Goal: Task Accomplishment & Management: Use online tool/utility

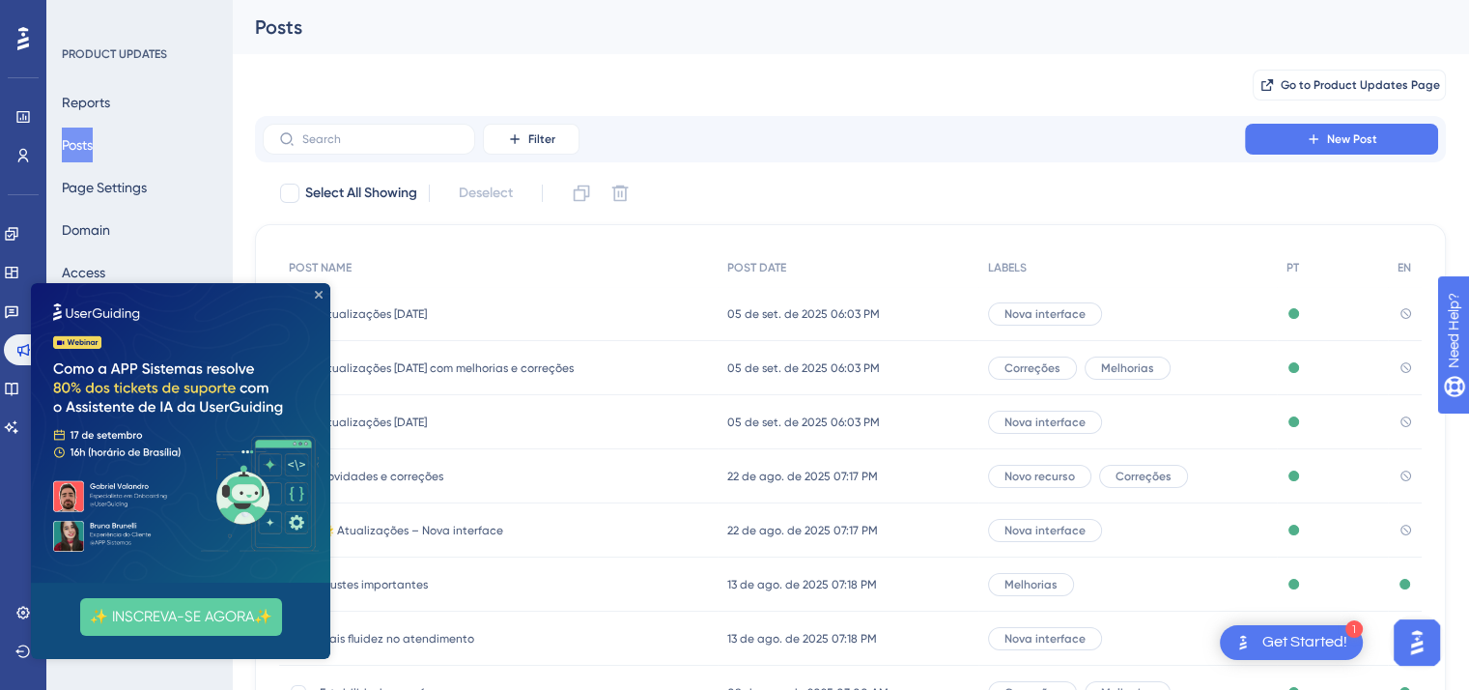
click at [319, 294] on icon "Close Preview" at bounding box center [319, 295] width 8 height 8
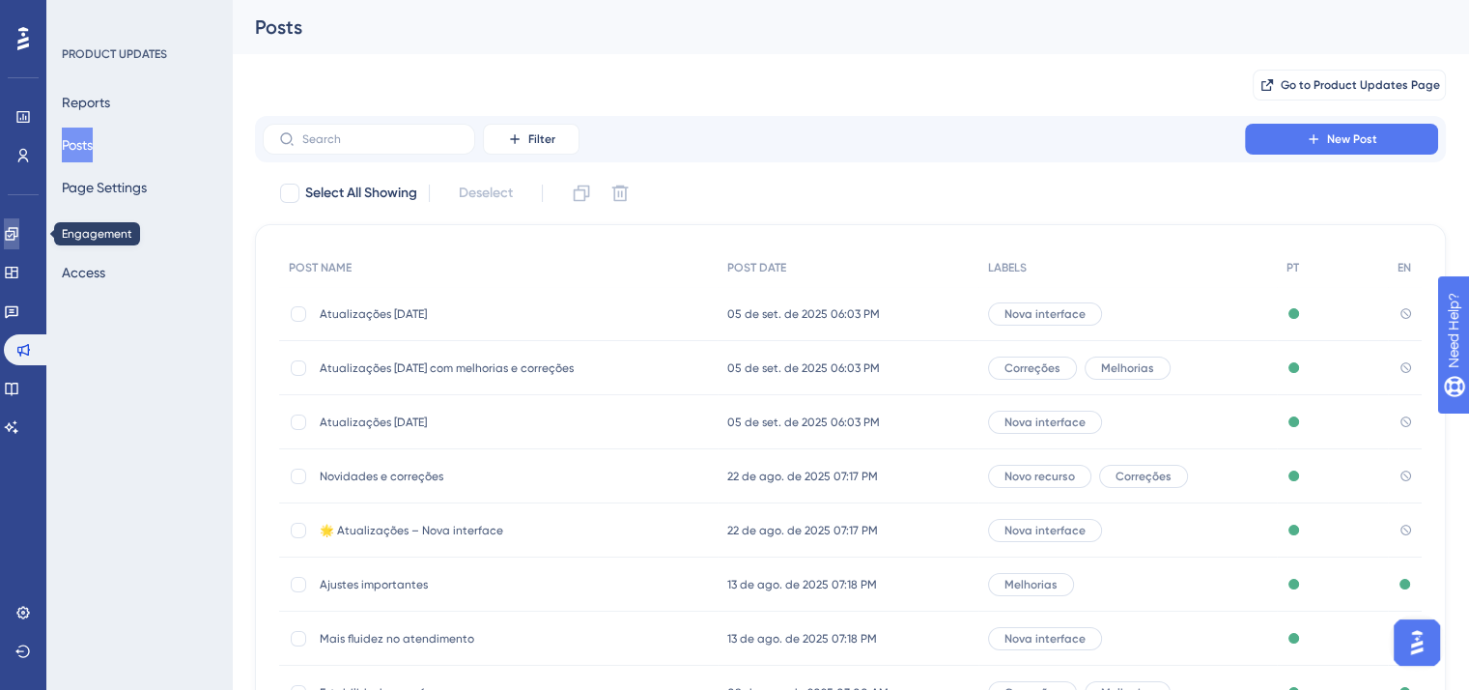
click at [15, 236] on icon at bounding box center [11, 233] width 15 height 15
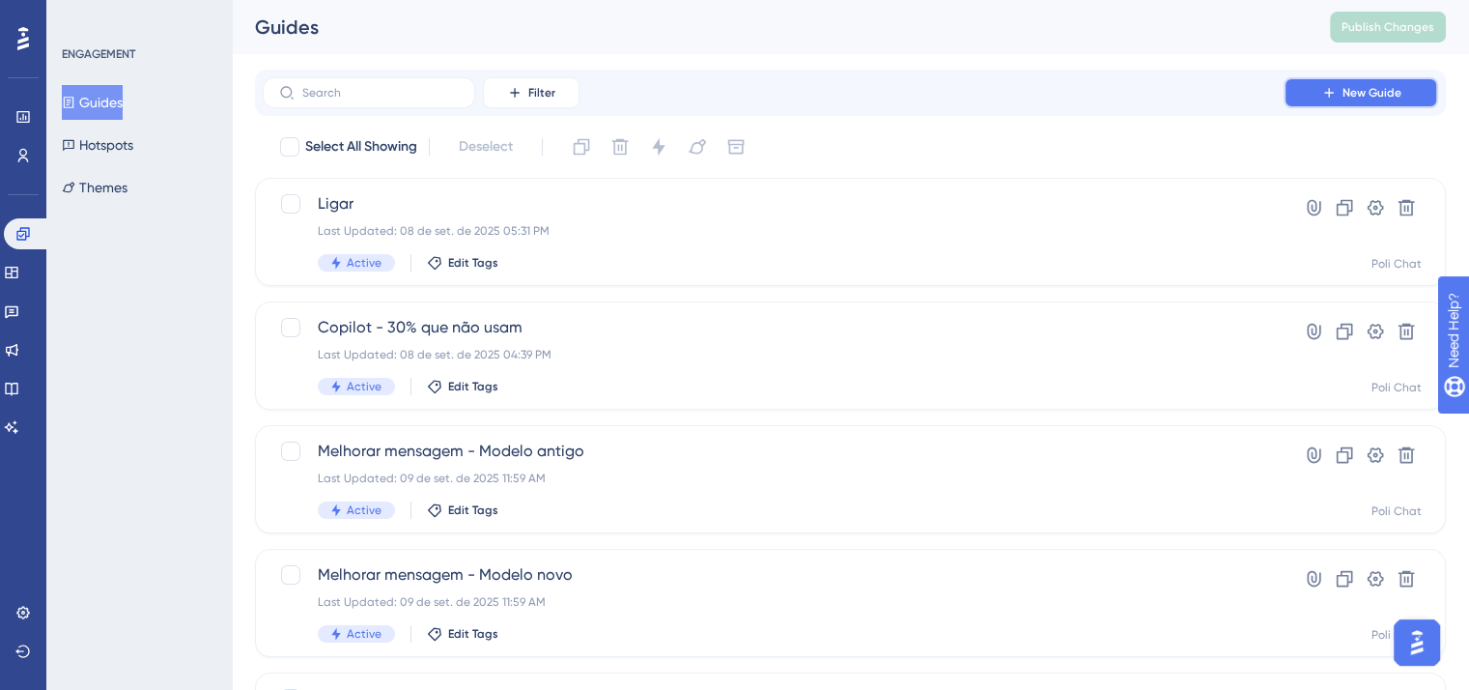
click at [1367, 90] on span "New Guide" at bounding box center [1372, 92] width 59 height 15
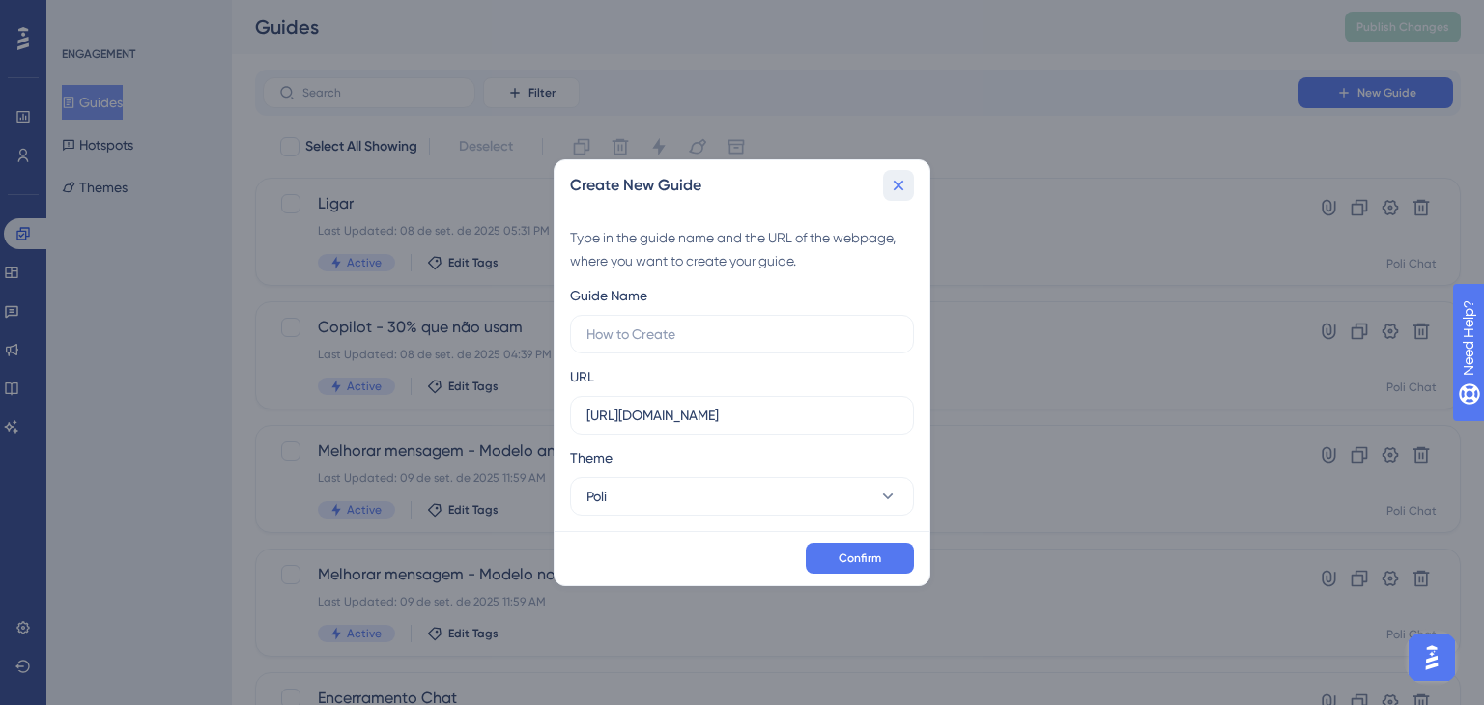
click at [900, 186] on icon at bounding box center [899, 186] width 11 height 11
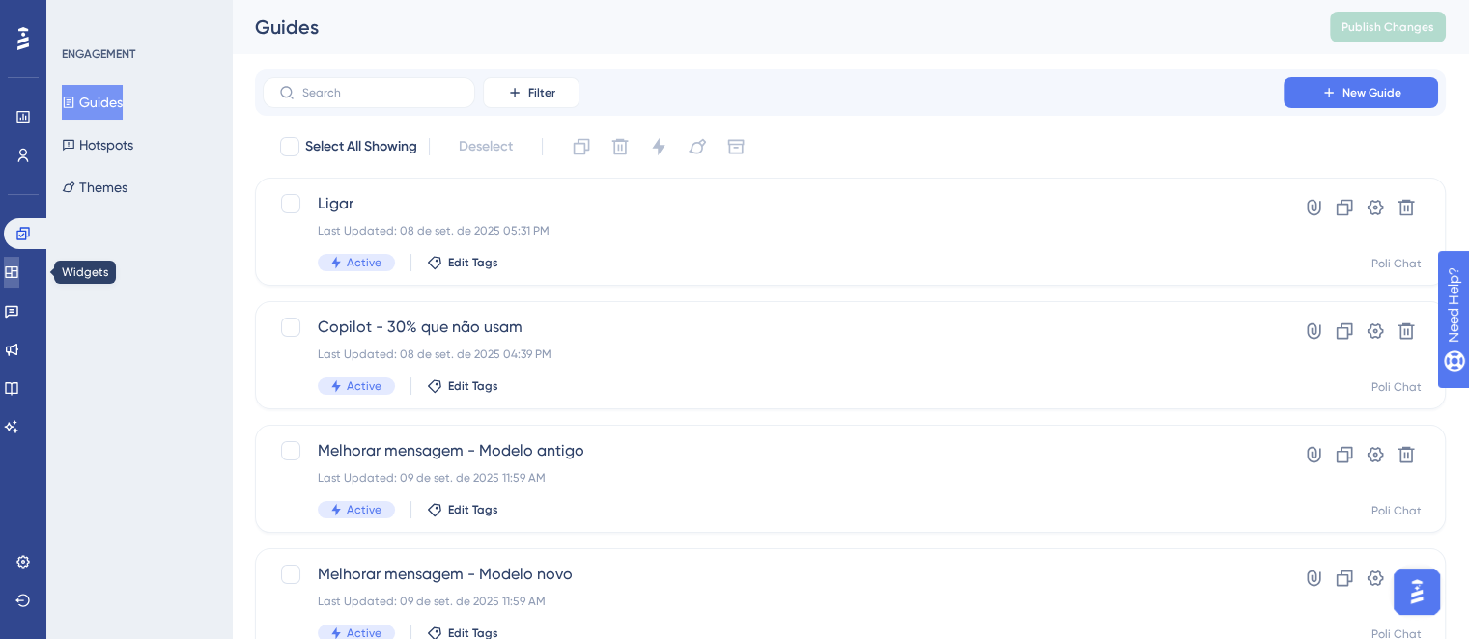
click at [19, 280] on link at bounding box center [11, 272] width 15 height 31
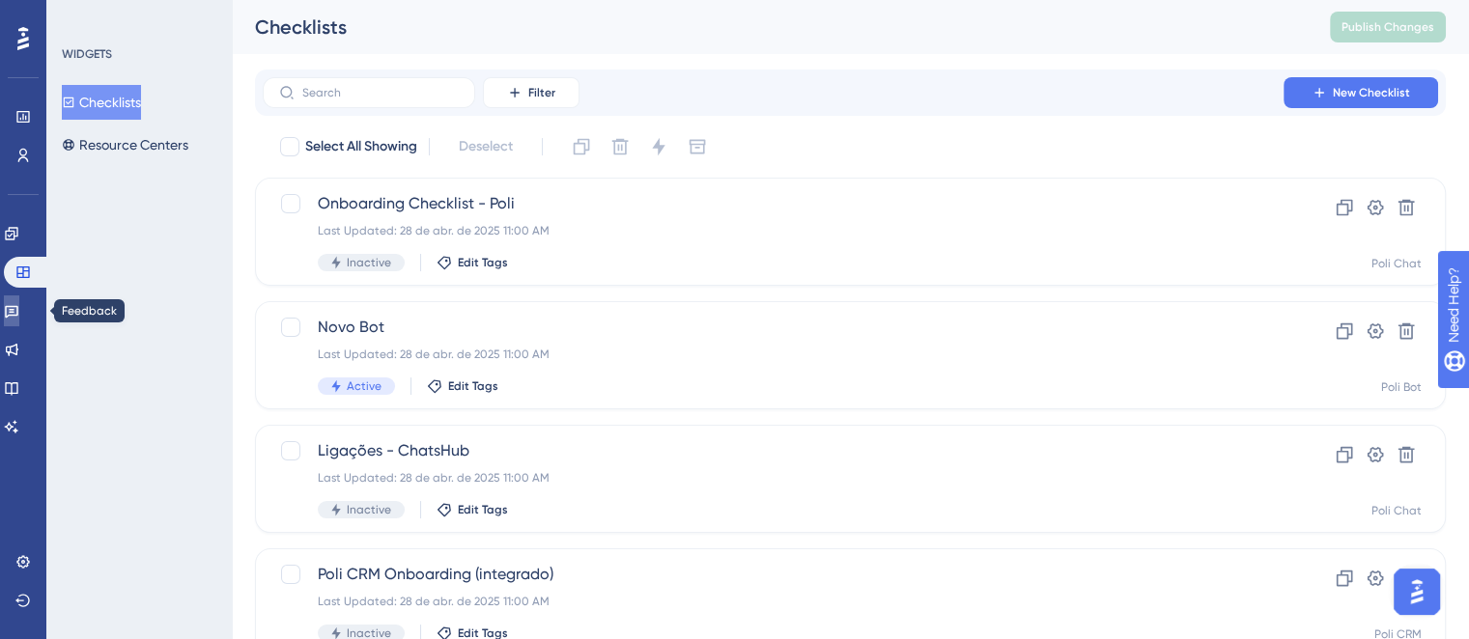
click at [18, 322] on link at bounding box center [11, 311] width 15 height 31
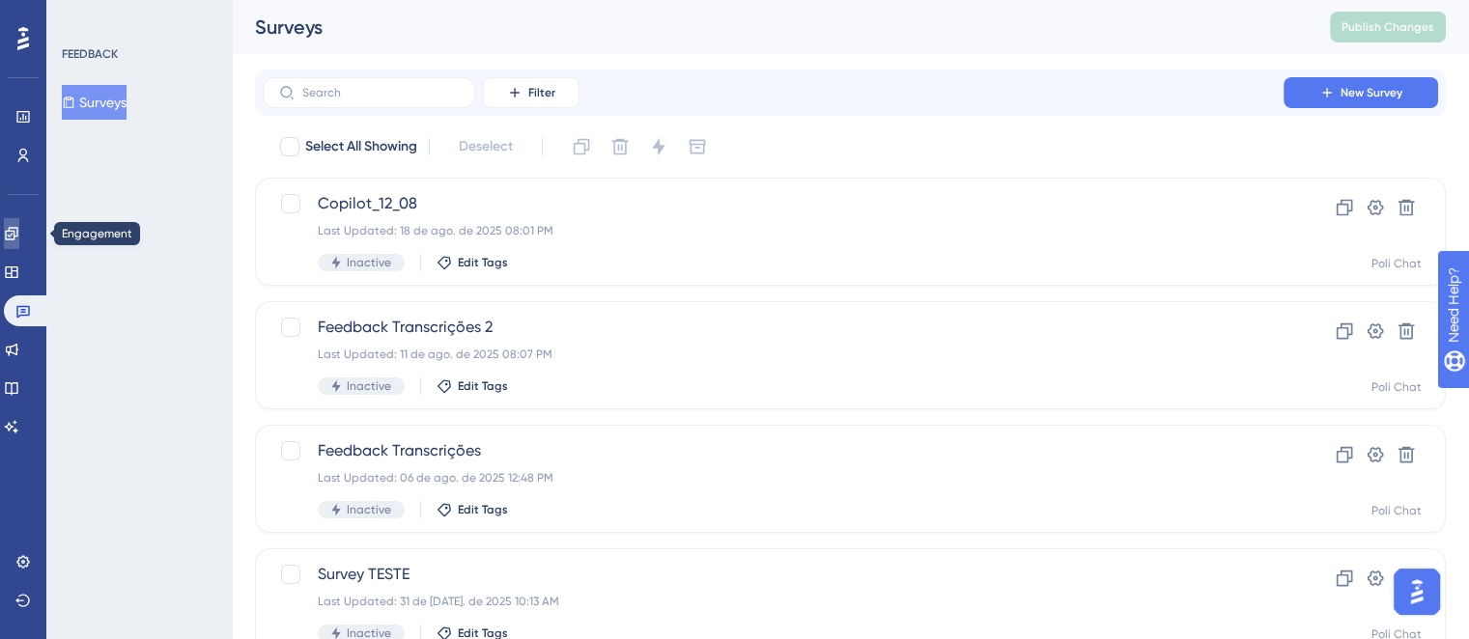
click at [17, 231] on icon at bounding box center [11, 233] width 13 height 13
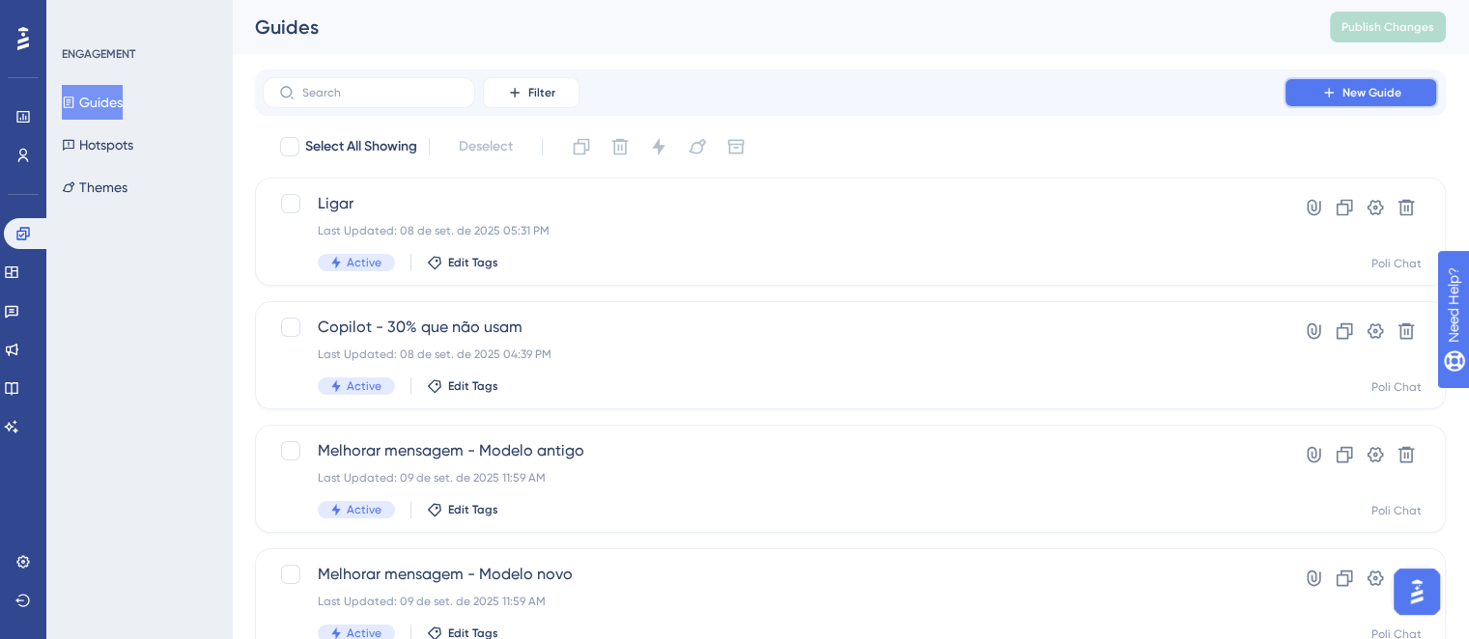
click at [1358, 91] on span "New Guide" at bounding box center [1372, 92] width 59 height 15
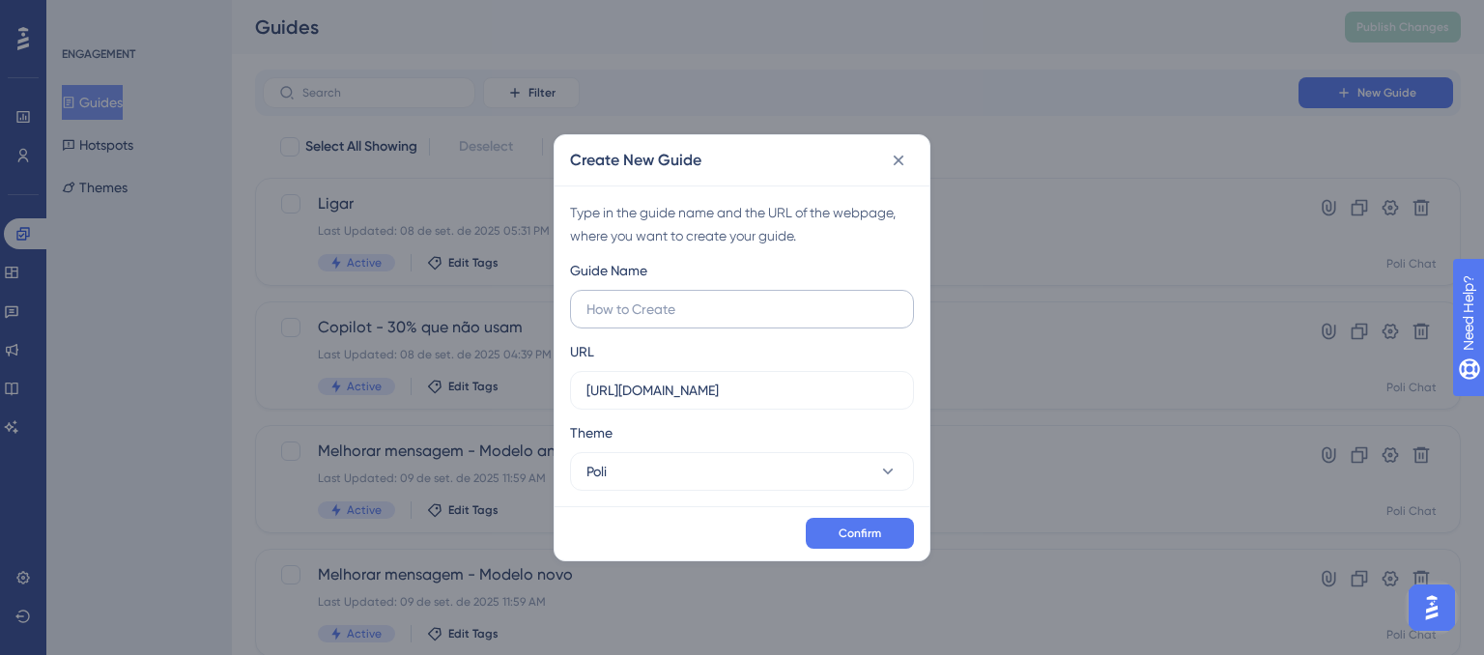
click at [703, 312] on input "text" at bounding box center [741, 308] width 311 height 21
type input "Disparador no chat"
click at [875, 527] on span "Confirm" at bounding box center [859, 532] width 43 height 15
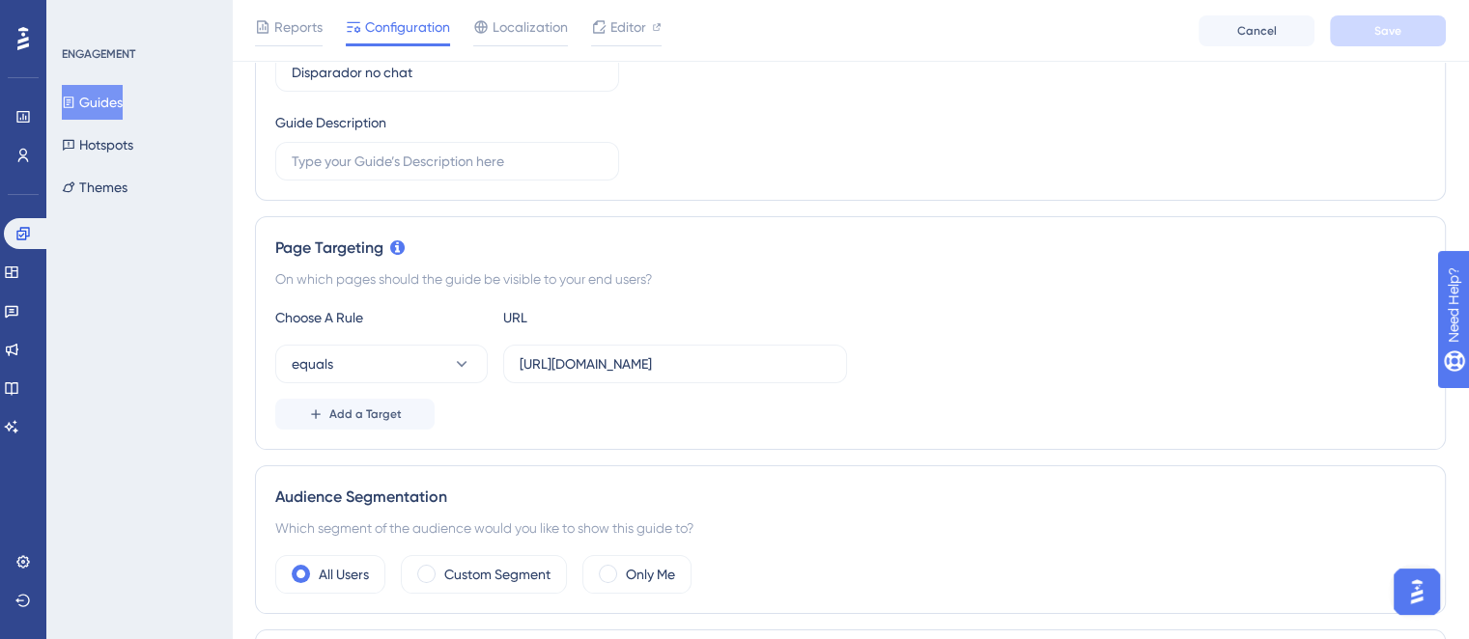
scroll to position [386, 0]
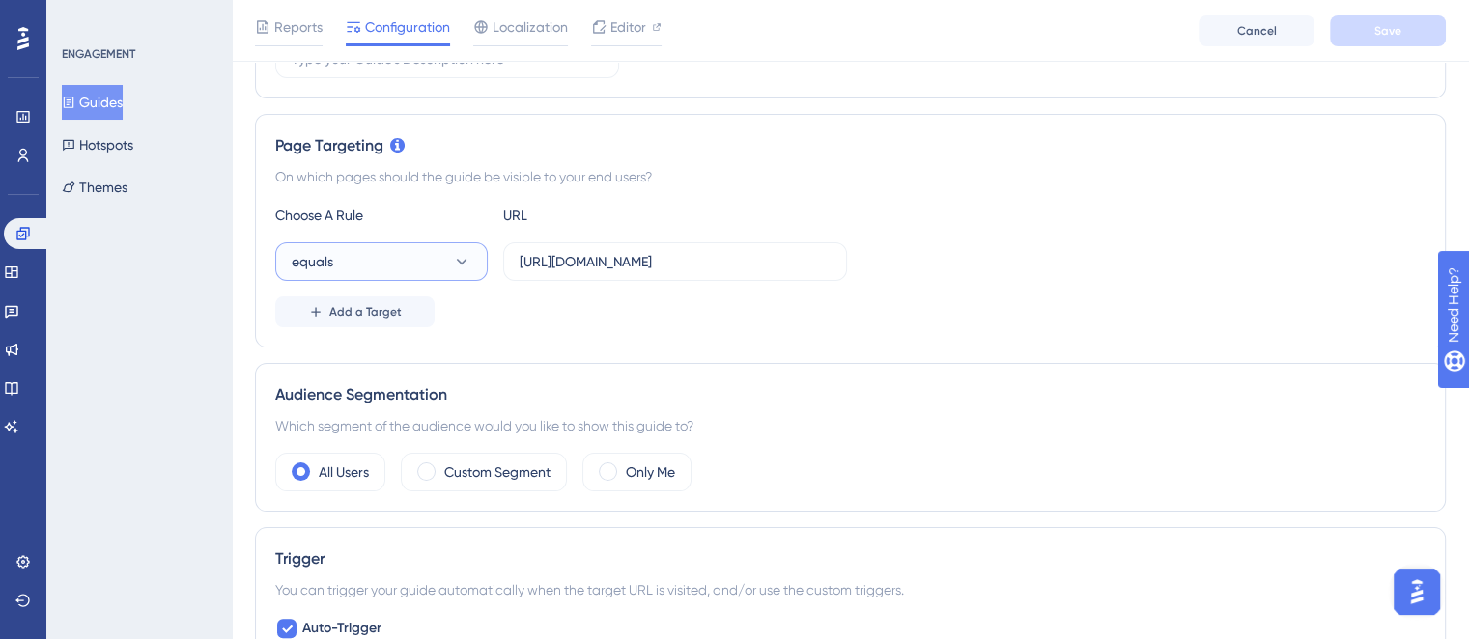
click at [447, 271] on button "equals" at bounding box center [381, 261] width 213 height 39
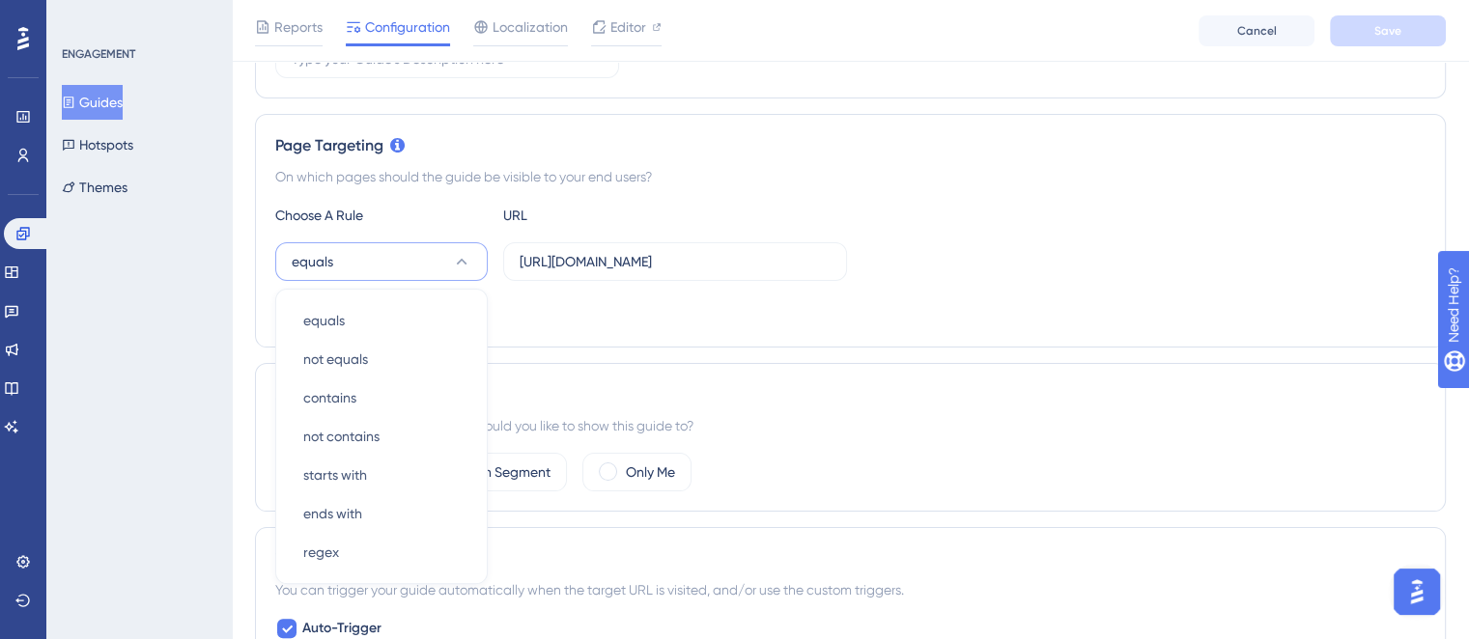
scroll to position [501, 0]
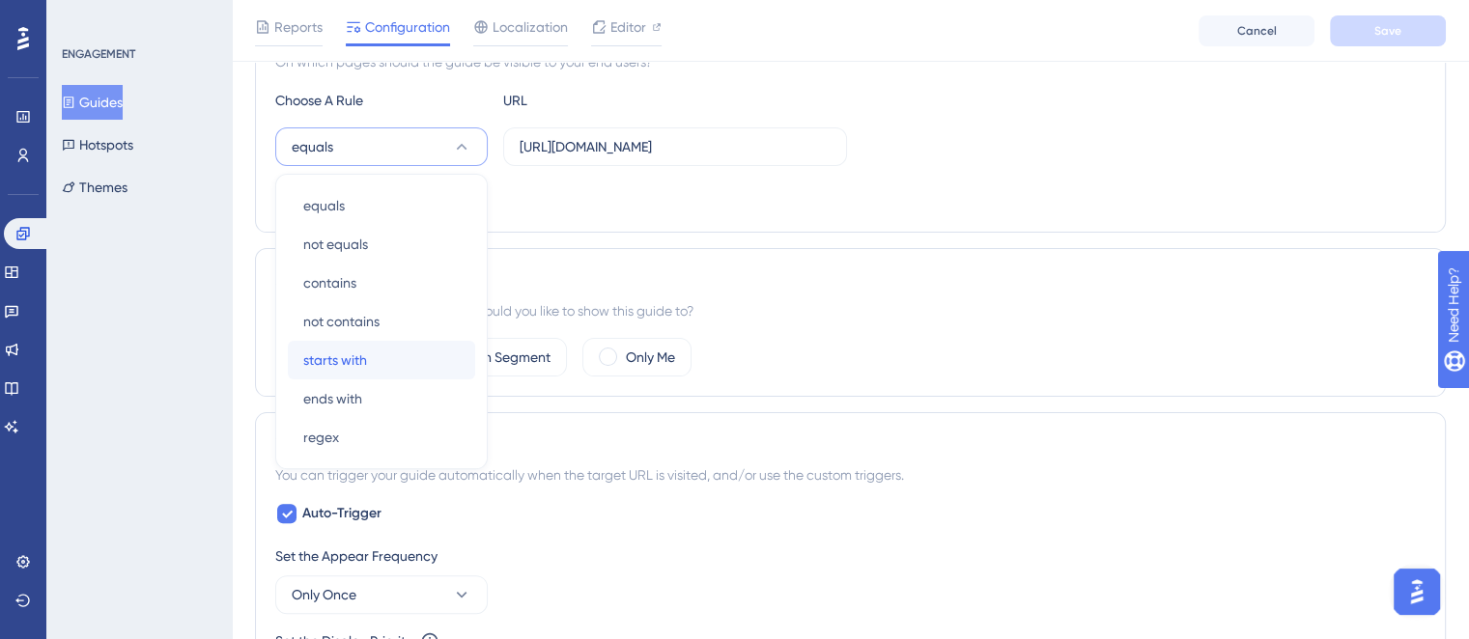
click at [380, 348] on div "starts with starts with" at bounding box center [381, 360] width 156 height 39
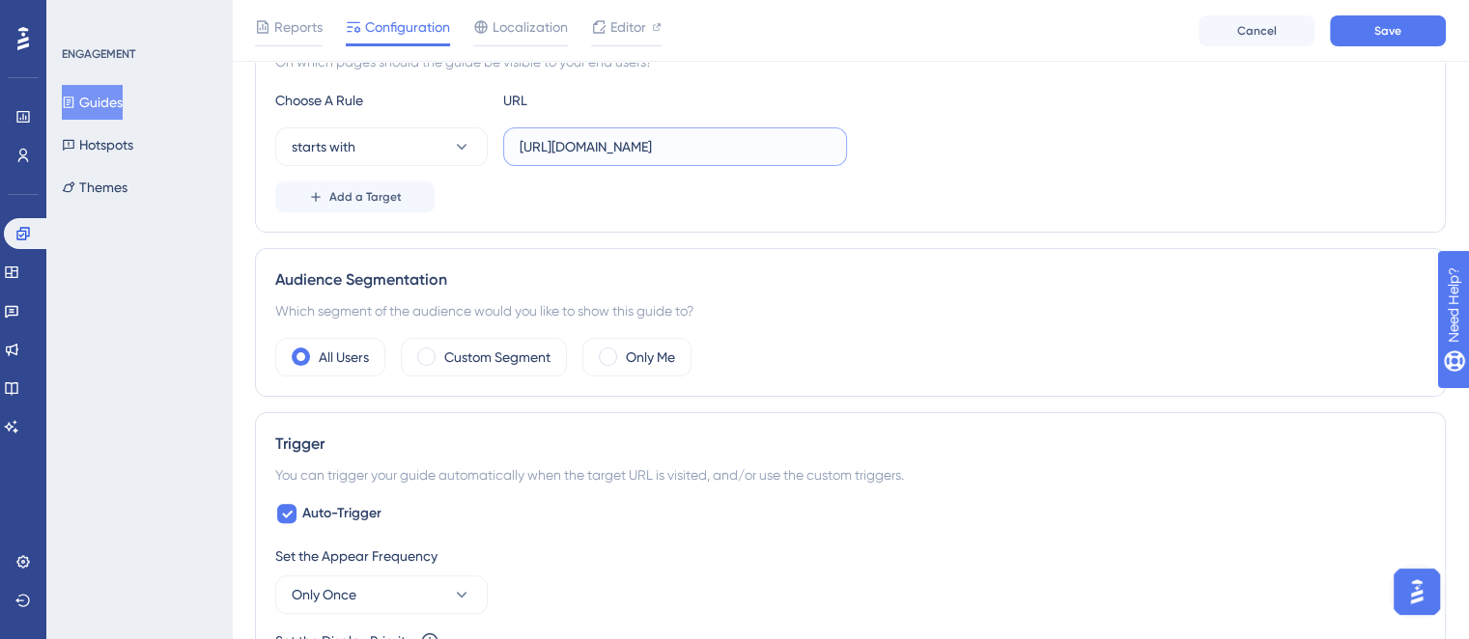
click at [684, 143] on input "https://app-spa.poli.digital/chat?_ga=2.198340841.739142950.1757542611-16788452…" at bounding box center [675, 146] width 311 height 21
drag, startPoint x: 726, startPoint y: 147, endPoint x: 880, endPoint y: 147, distance: 153.6
click at [880, 147] on div "starts with https://app-spa.poli.digital/chat?_ga=2.198340841.739142950.1757542…" at bounding box center [850, 147] width 1150 height 39
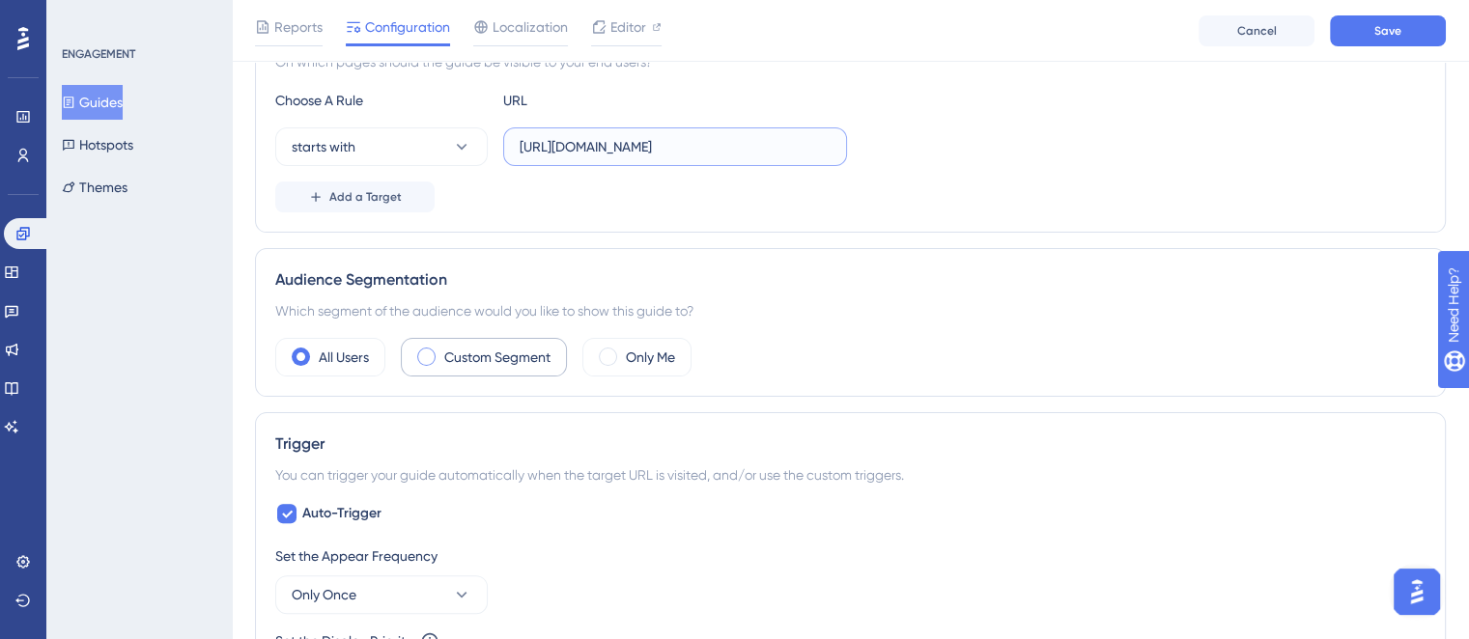
type input "https://app-spa.poli.digital/chat"
click at [477, 356] on label "Custom Segment" at bounding box center [497, 357] width 106 height 23
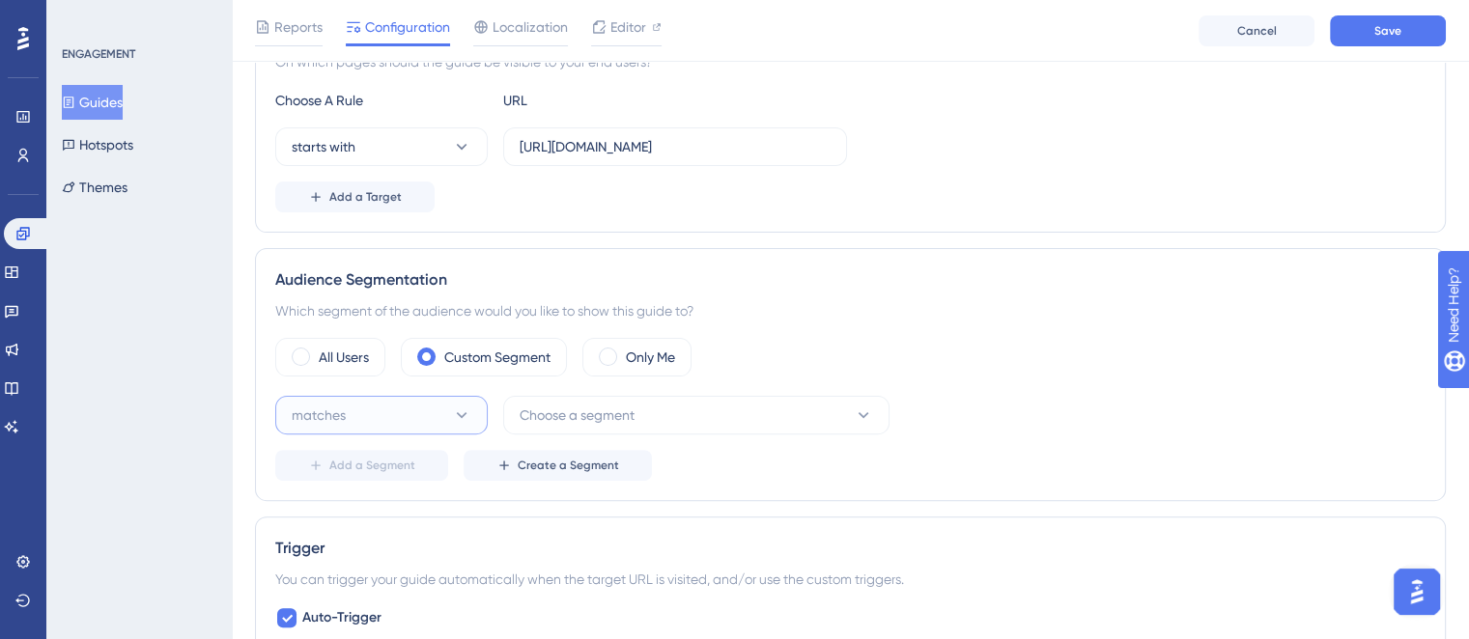
click at [383, 422] on button "matches" at bounding box center [381, 415] width 213 height 39
click at [420, 424] on button "matches" at bounding box center [381, 415] width 213 height 39
click at [635, 412] on span "Choose a segment" at bounding box center [577, 415] width 115 height 23
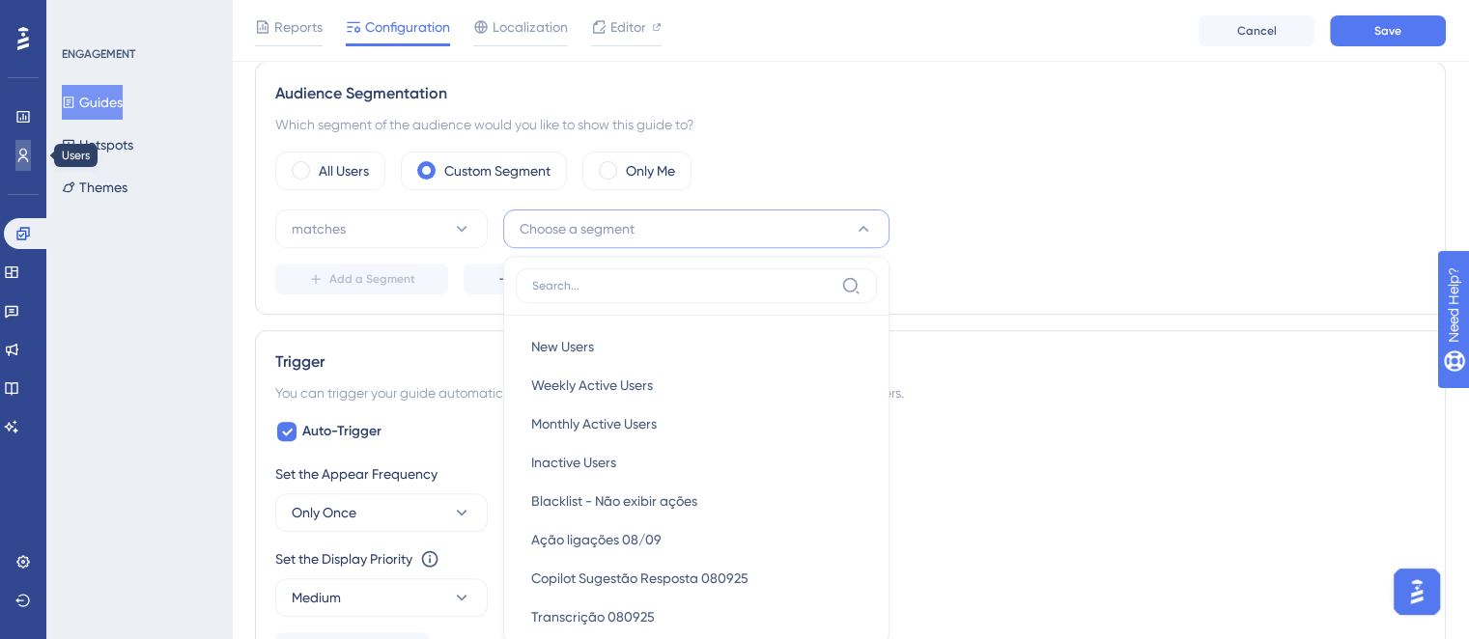
click at [15, 153] on link at bounding box center [22, 155] width 15 height 31
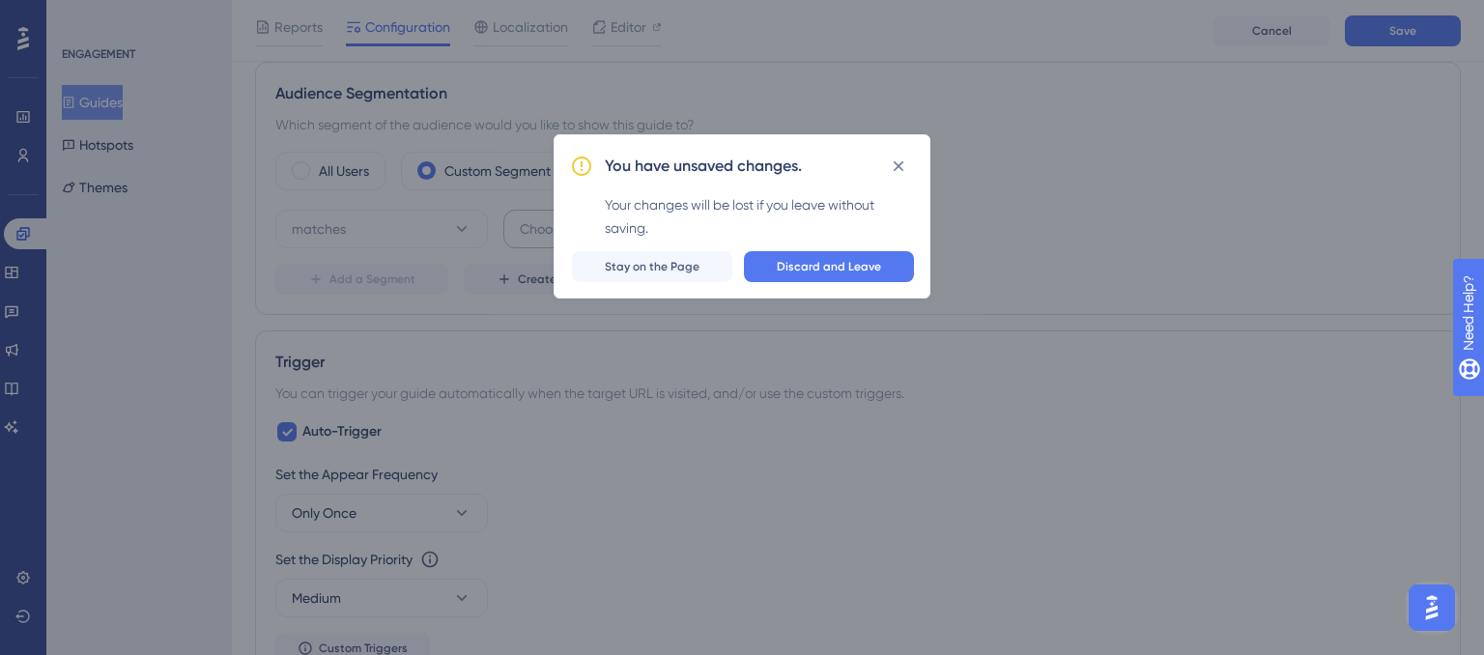
click at [645, 266] on span "Stay on the Page" at bounding box center [652, 266] width 95 height 15
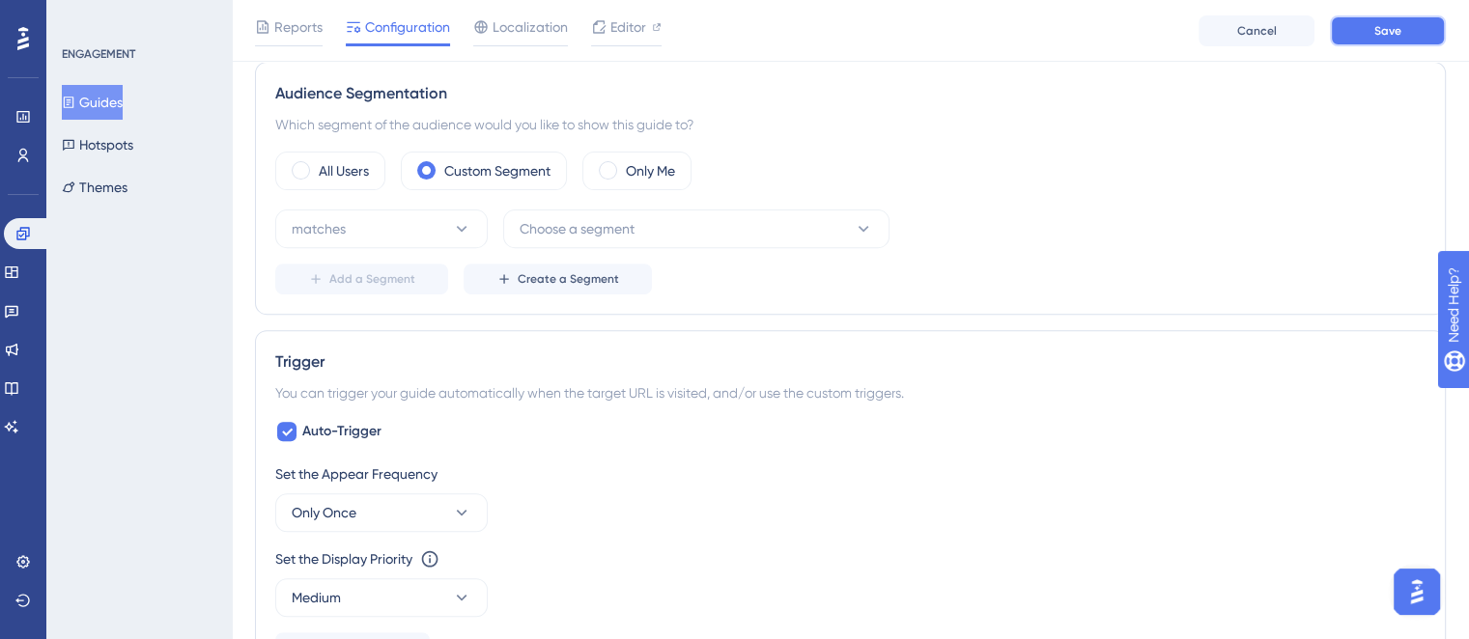
click at [1373, 28] on button "Save" at bounding box center [1388, 30] width 116 height 31
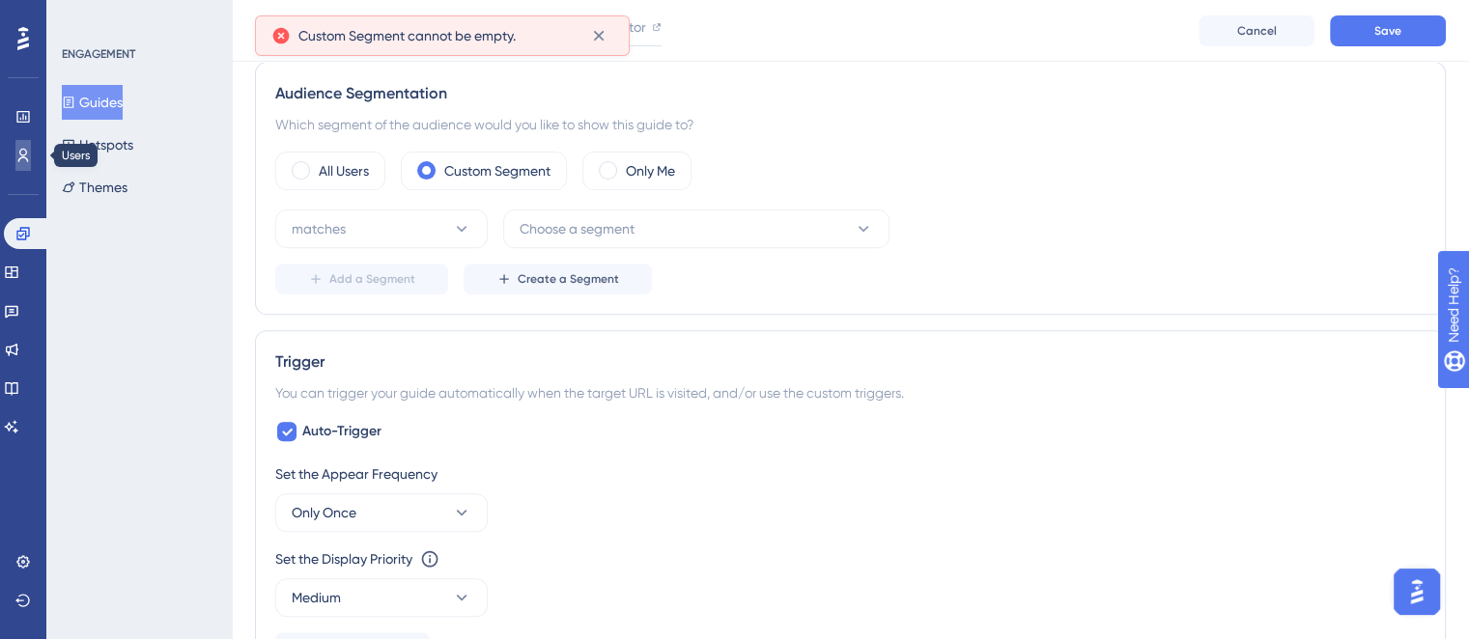
click at [15, 152] on link at bounding box center [22, 155] width 15 height 31
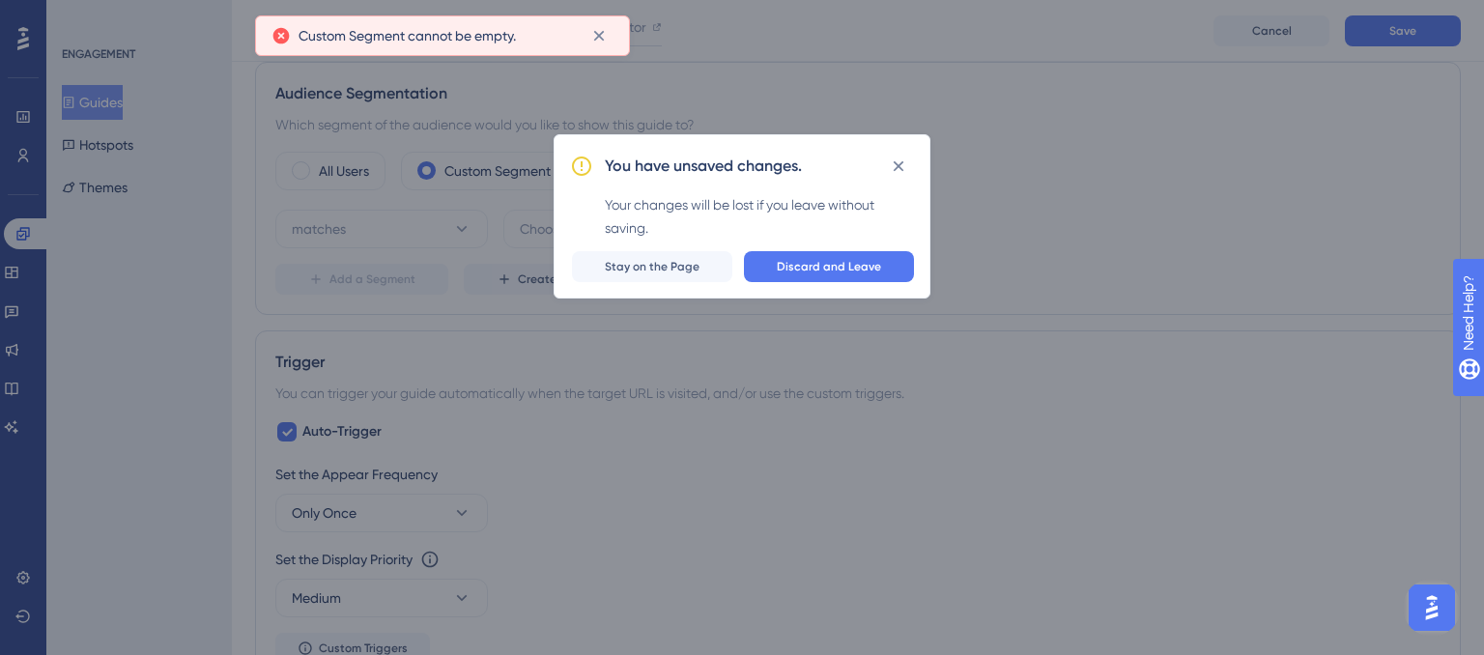
click at [791, 104] on div "You have unsaved changes. Your changes will be lost if you leave without saving…" at bounding box center [742, 327] width 1484 height 655
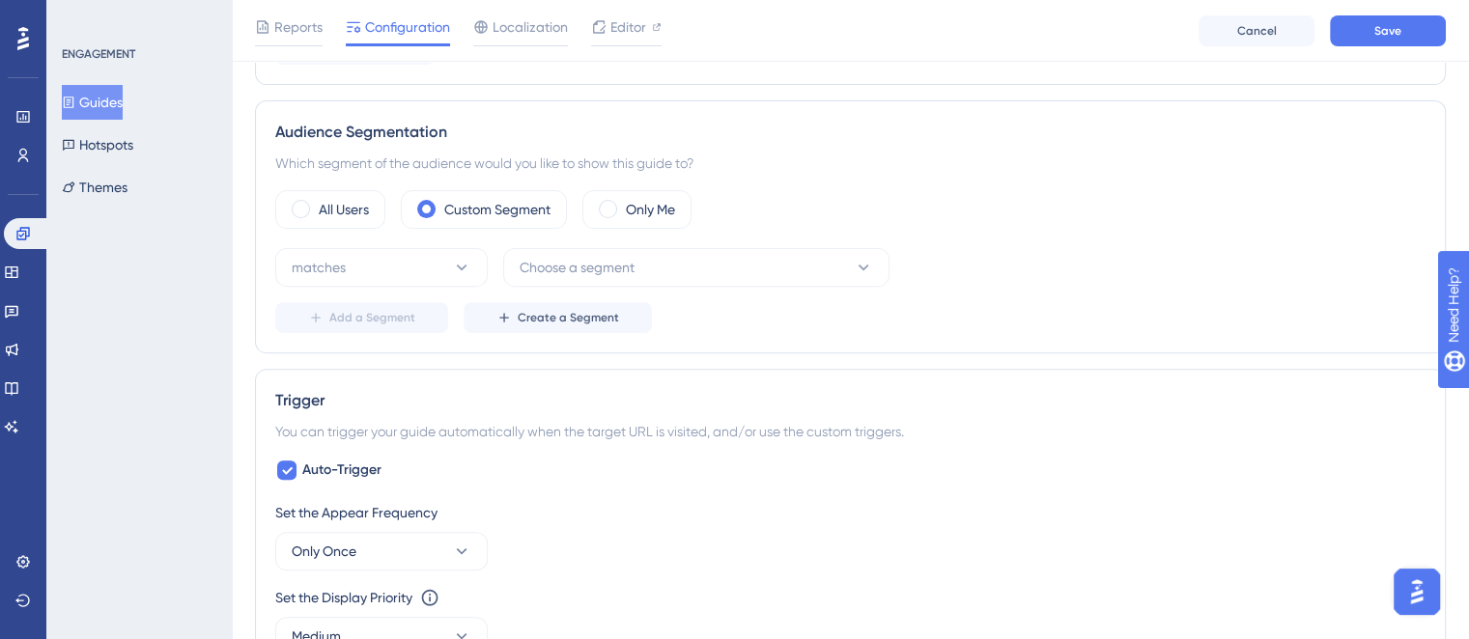
scroll to position [688, 0]
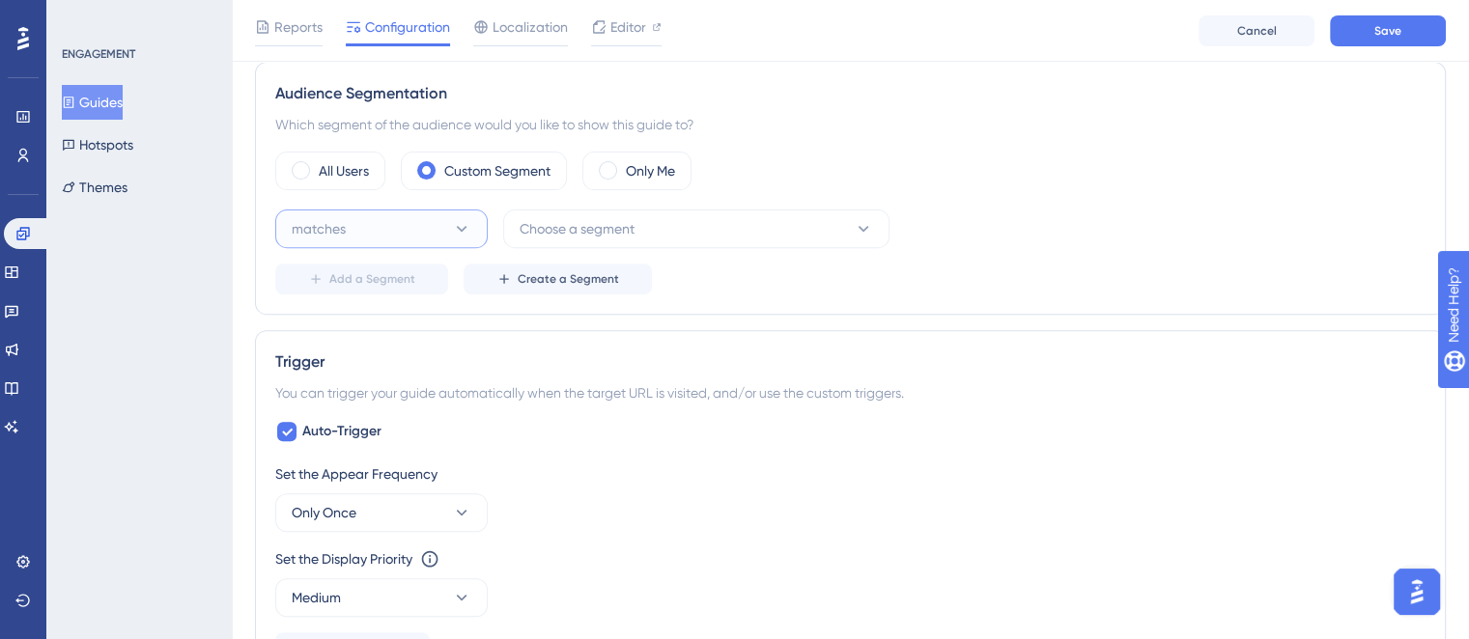
click at [460, 228] on icon at bounding box center [461, 228] width 19 height 19
click at [321, 168] on label "All Users" at bounding box center [344, 170] width 50 height 23
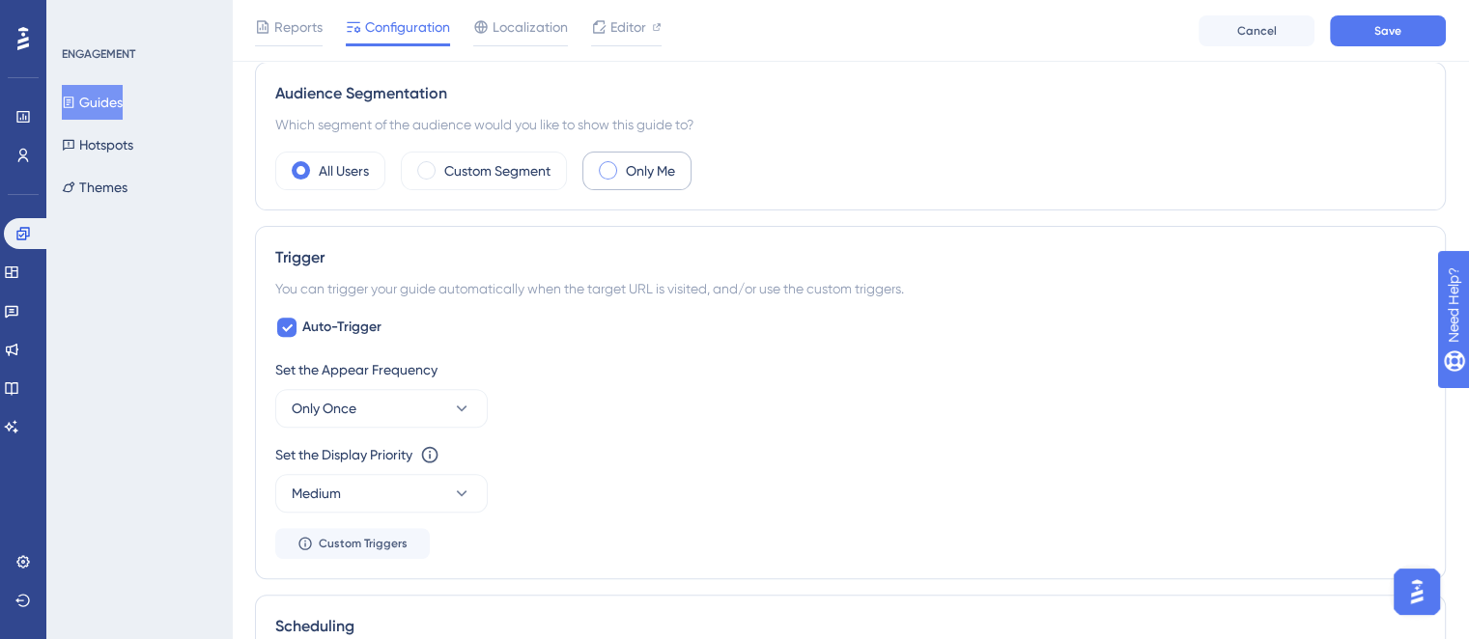
click at [663, 166] on label "Only Me" at bounding box center [650, 170] width 49 height 23
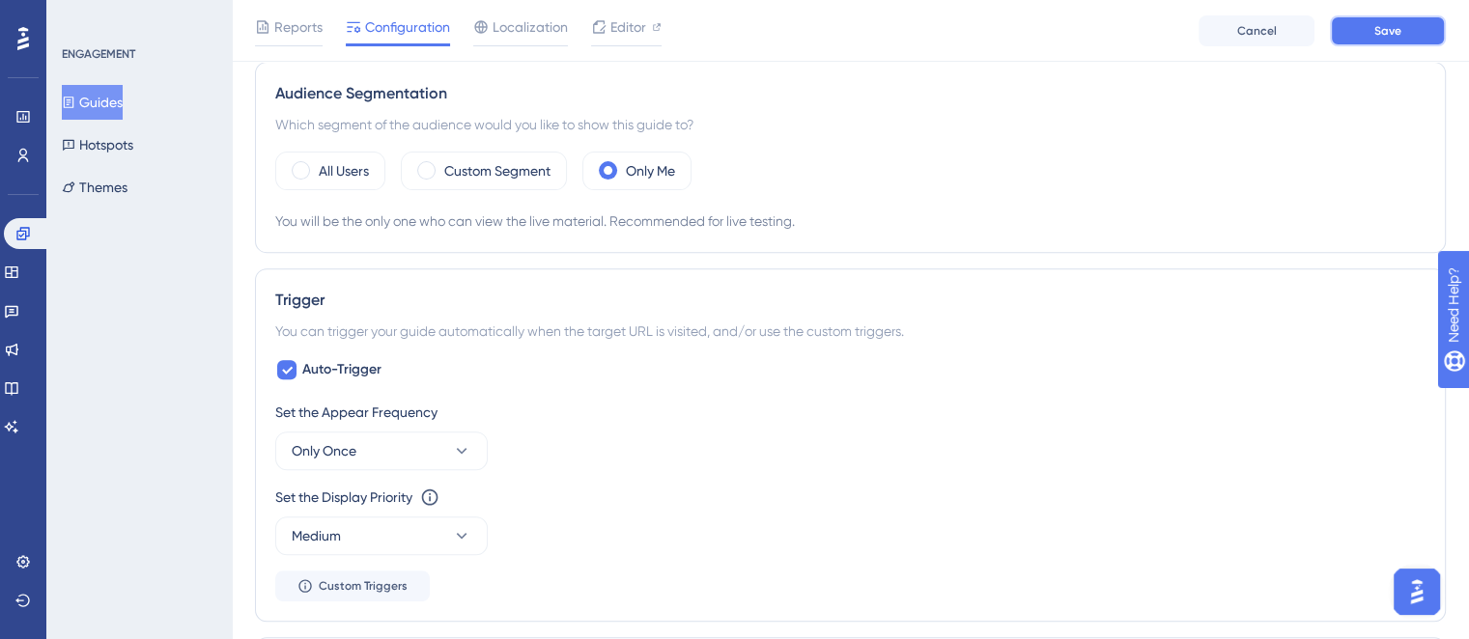
click at [1383, 28] on span "Save" at bounding box center [1388, 30] width 27 height 15
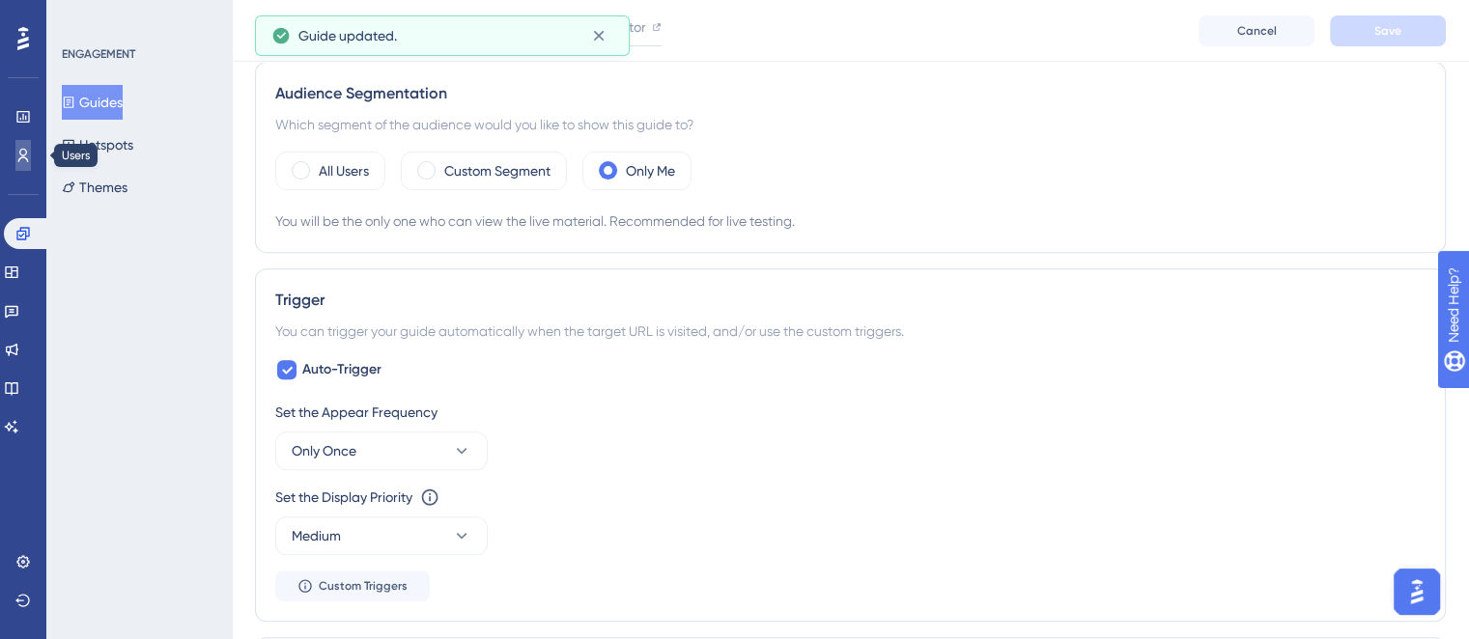
click at [15, 143] on link at bounding box center [22, 155] width 15 height 31
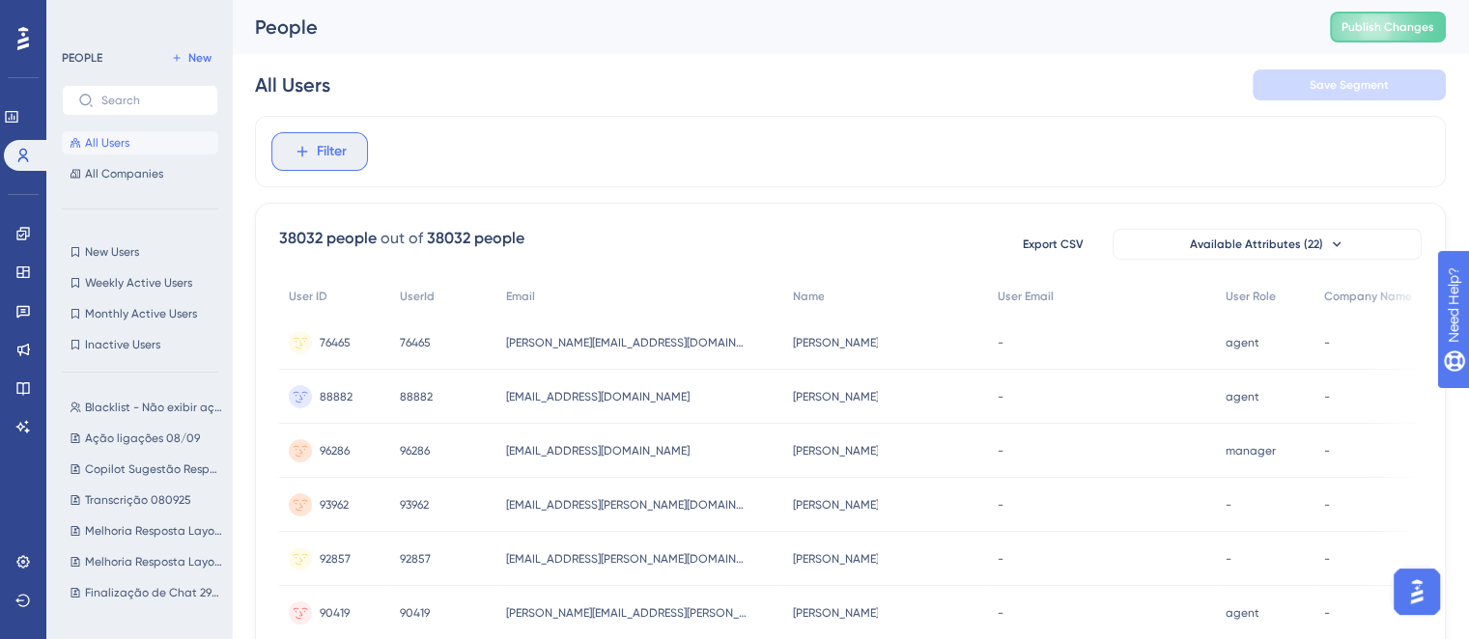
click at [330, 159] on span "Filter" at bounding box center [332, 151] width 30 height 23
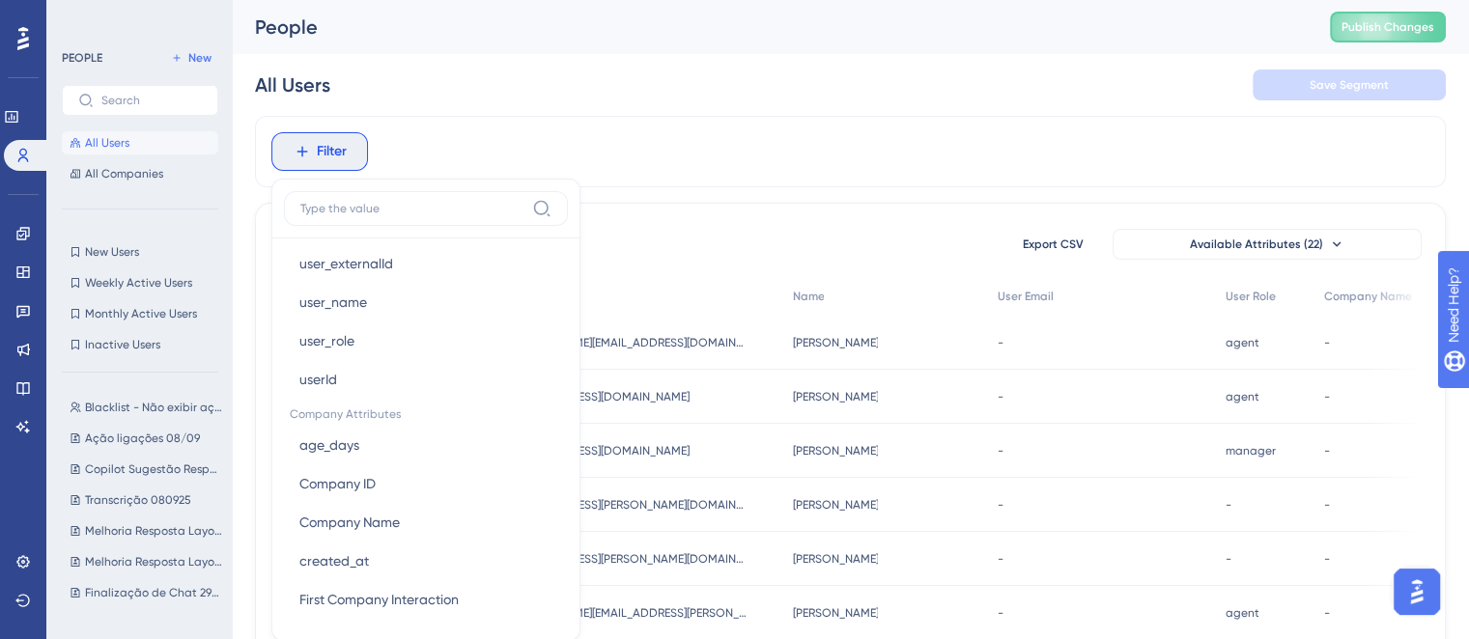
scroll to position [1402, 0]
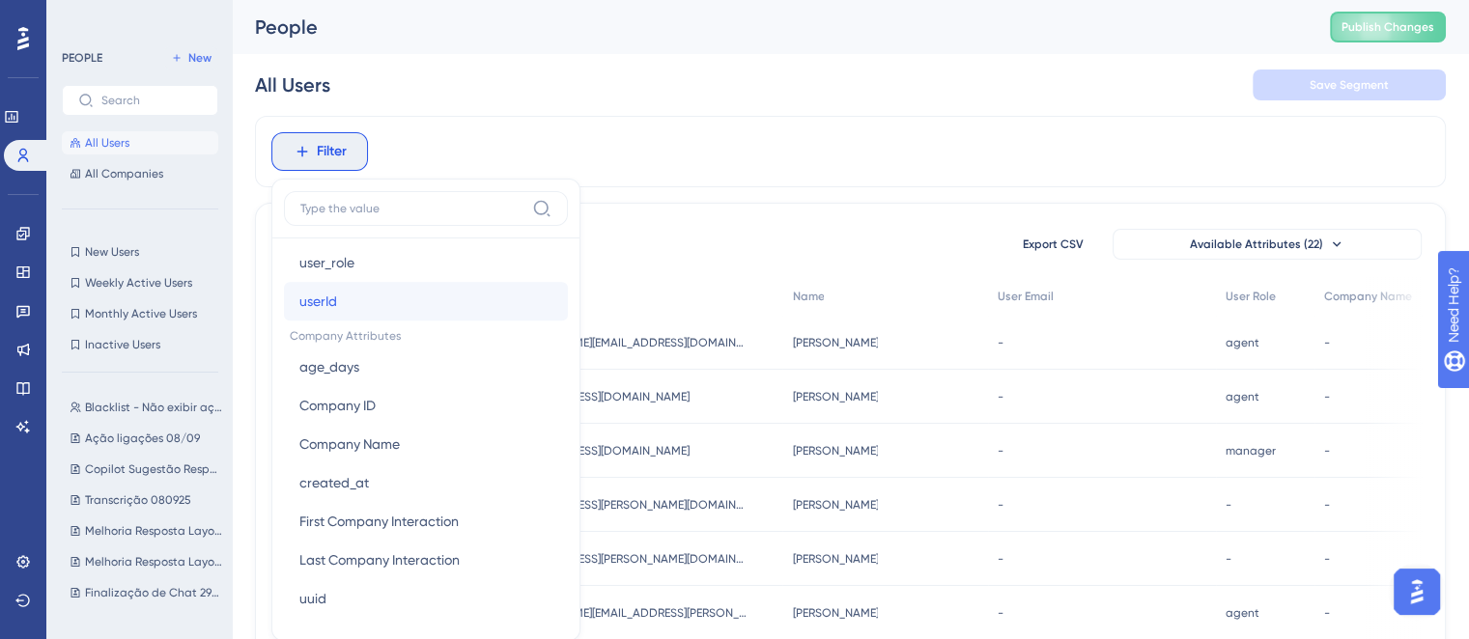
click at [345, 300] on button "userId userId" at bounding box center [426, 301] width 284 height 39
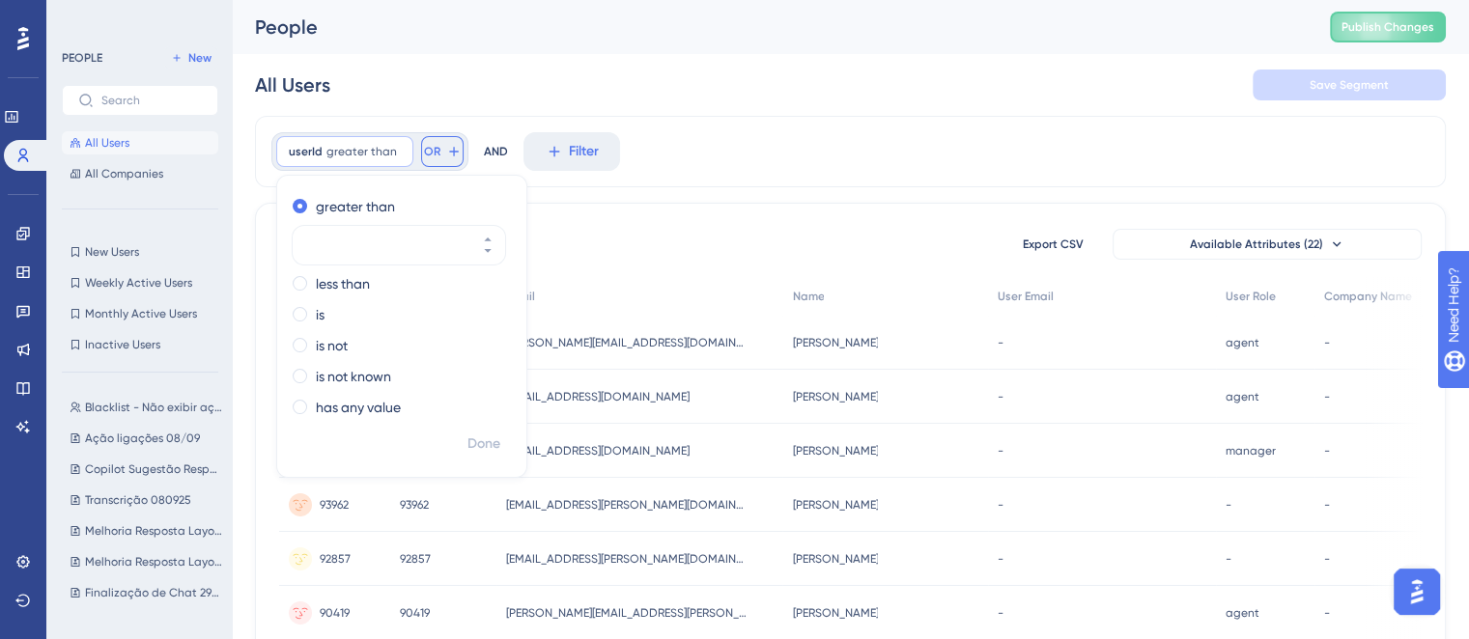
click at [429, 149] on span "OR" at bounding box center [432, 151] width 16 height 15
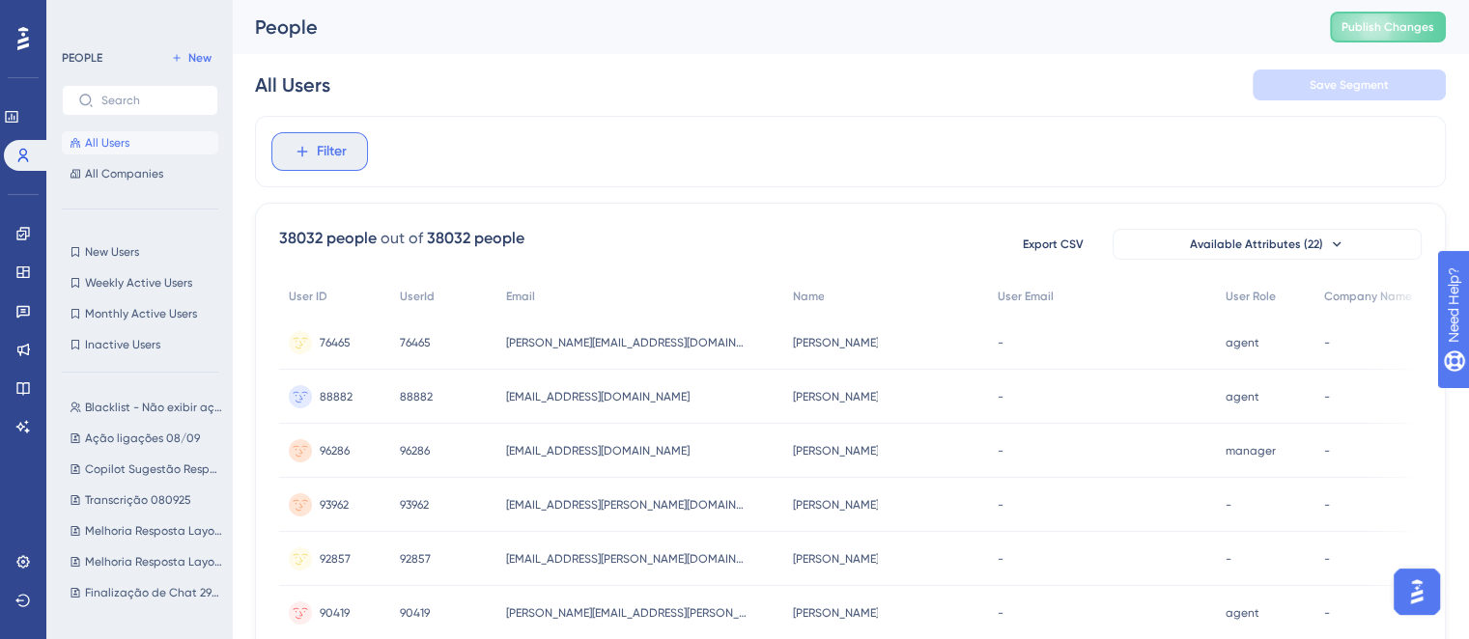
click at [302, 150] on icon at bounding box center [302, 151] width 17 height 17
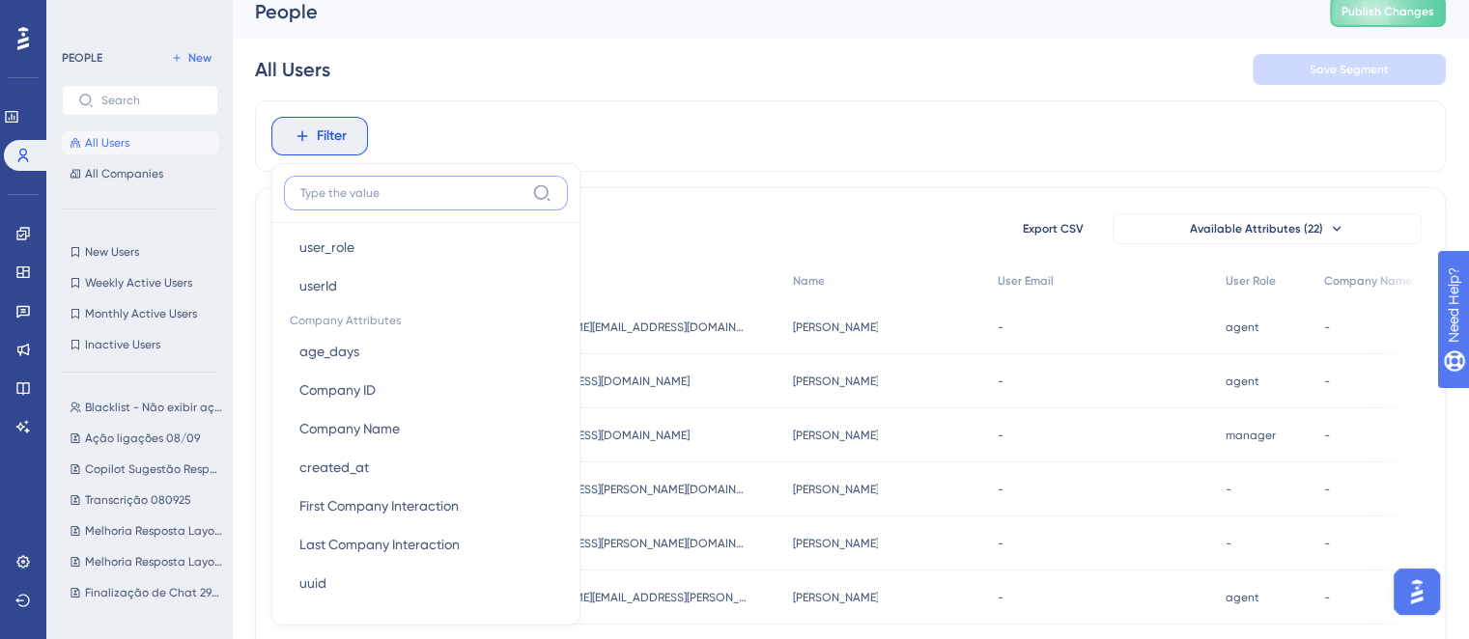
scroll to position [0, 0]
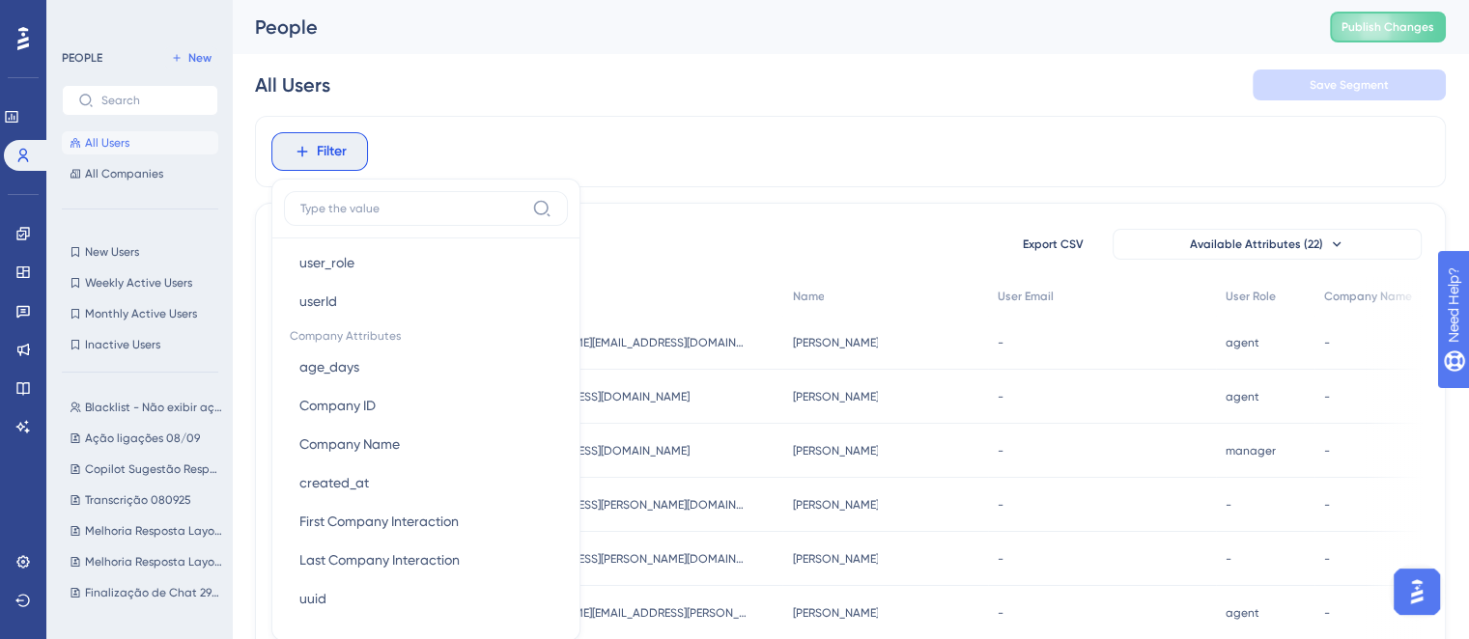
click at [705, 104] on div "All Users Save Segment" at bounding box center [850, 85] width 1191 height 62
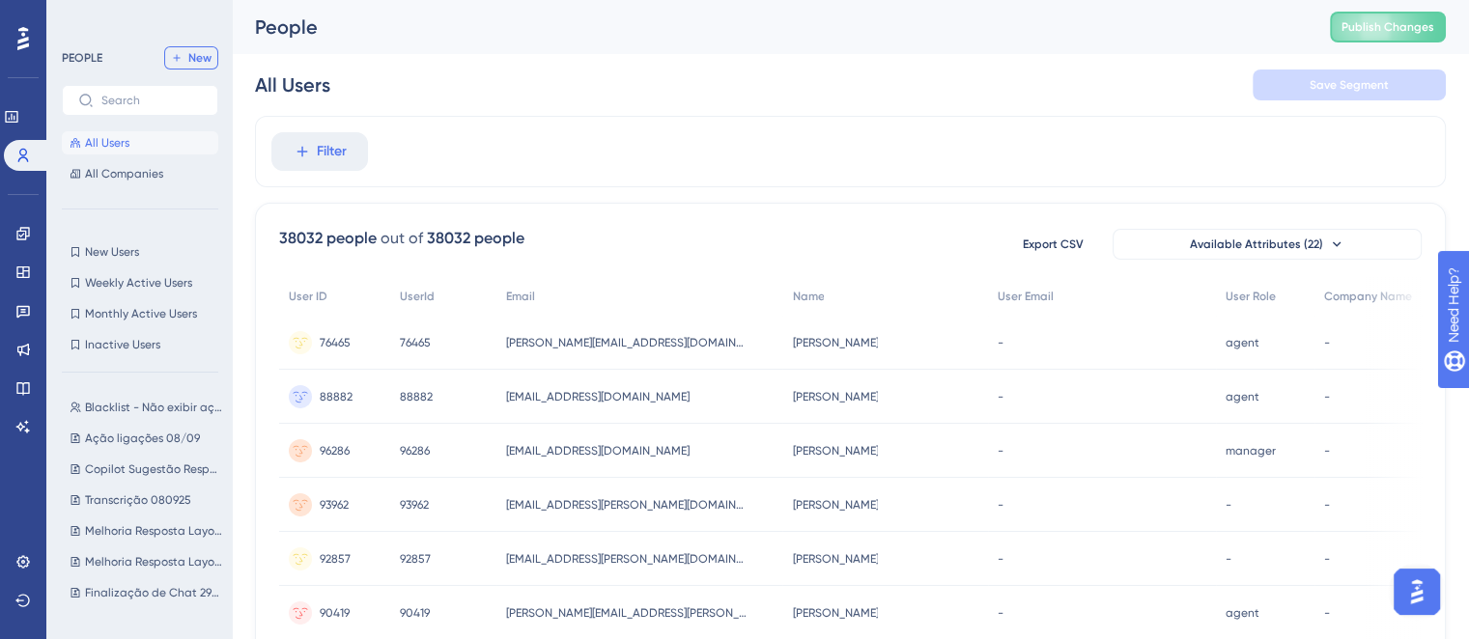
click at [194, 66] on button "New" at bounding box center [191, 57] width 54 height 23
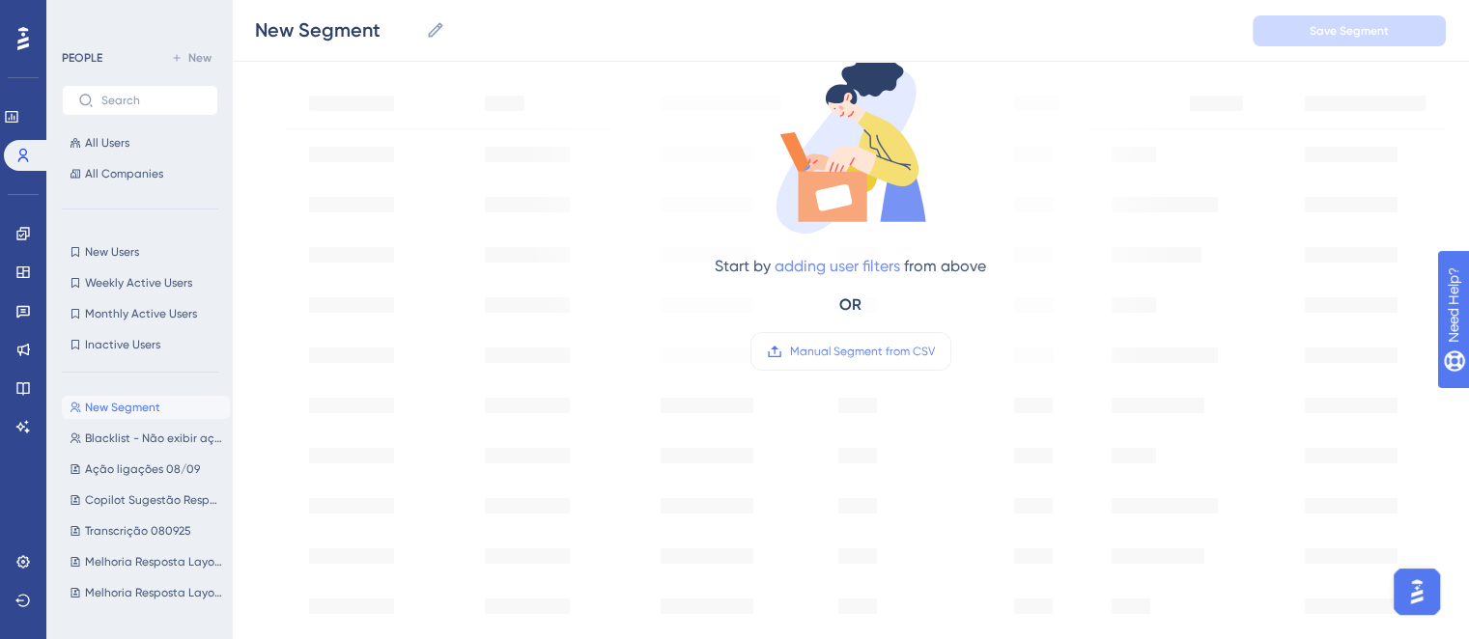
scroll to position [290, 0]
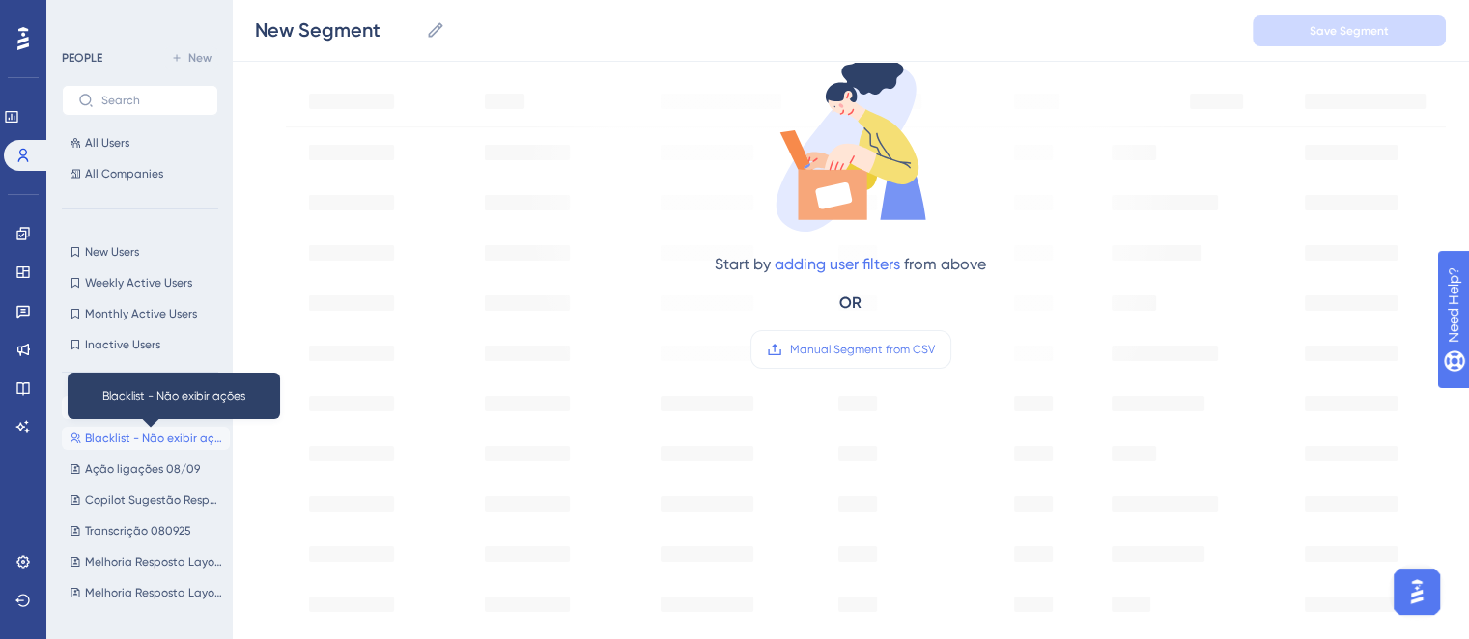
click at [149, 443] on span "Blacklist - Não exibir ações" at bounding box center [153, 438] width 137 height 15
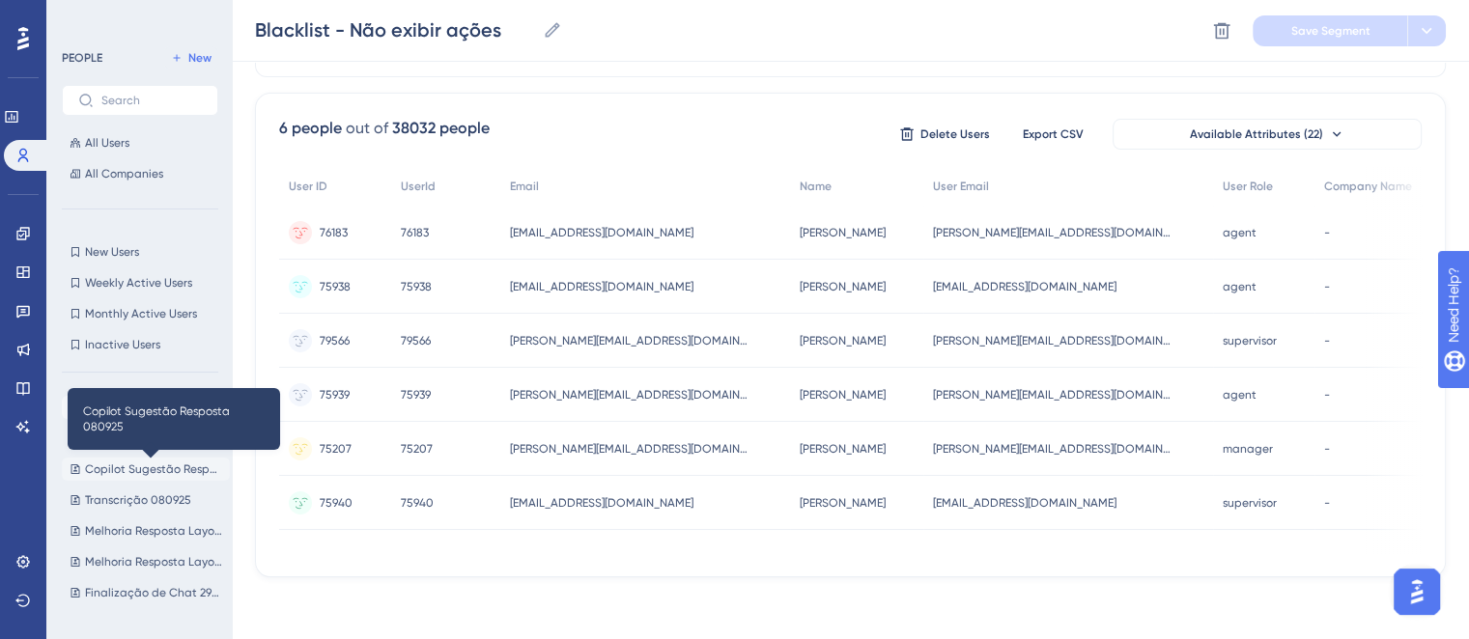
scroll to position [123, 0]
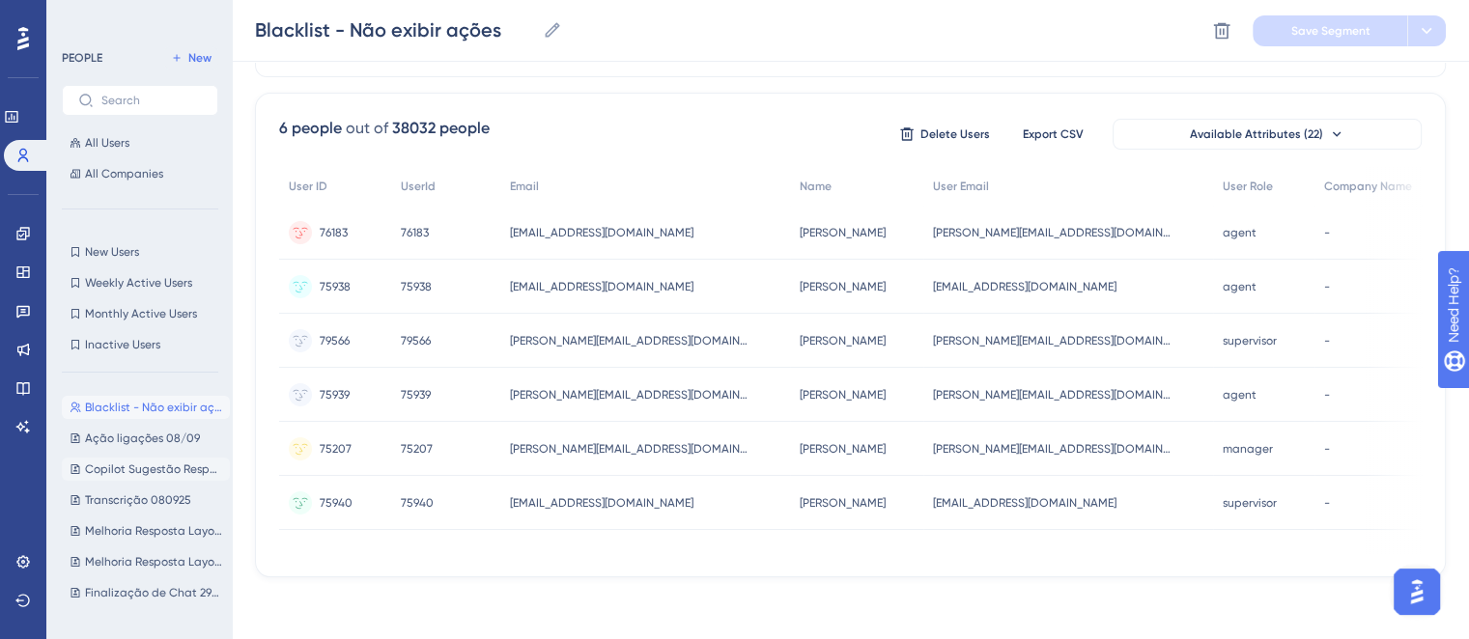
click at [121, 477] on button "Copilot Sugestão Resposta 080925 Copilot Sugestão Resposta 080925" at bounding box center [146, 469] width 168 height 23
type input "Copilot Sugestão Resposta 080925"
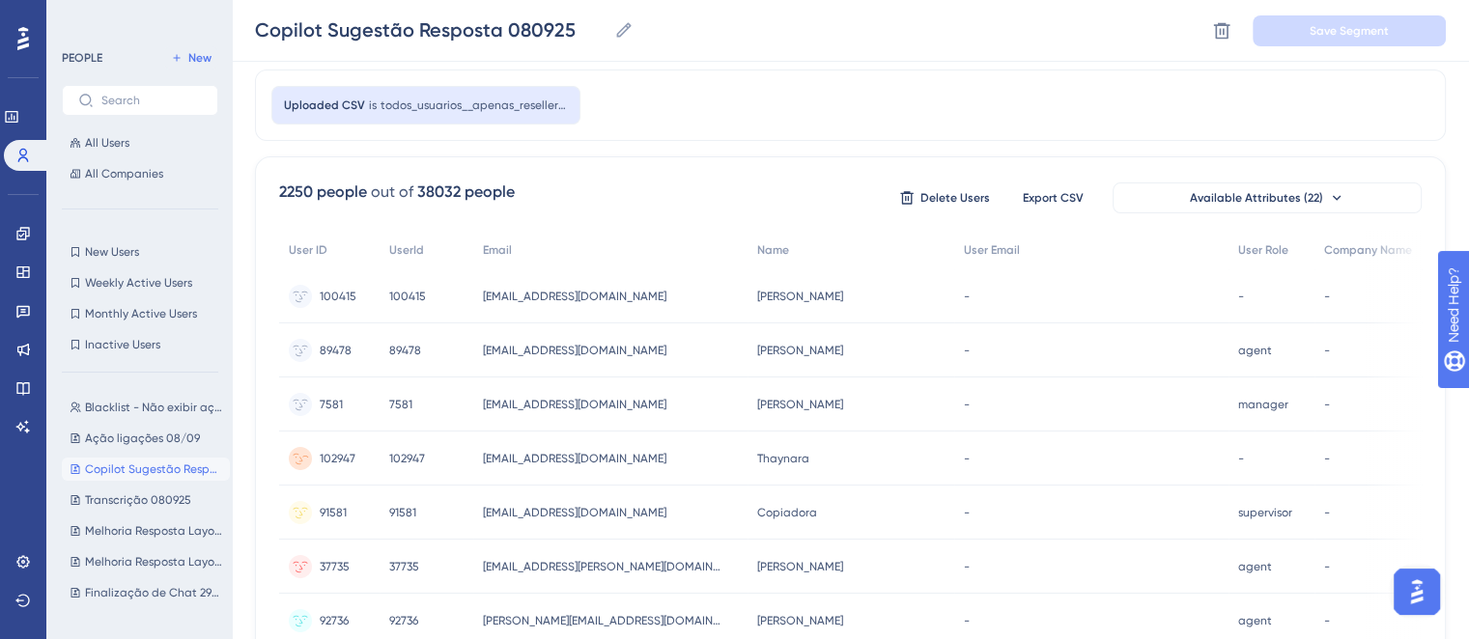
scroll to position [0, 0]
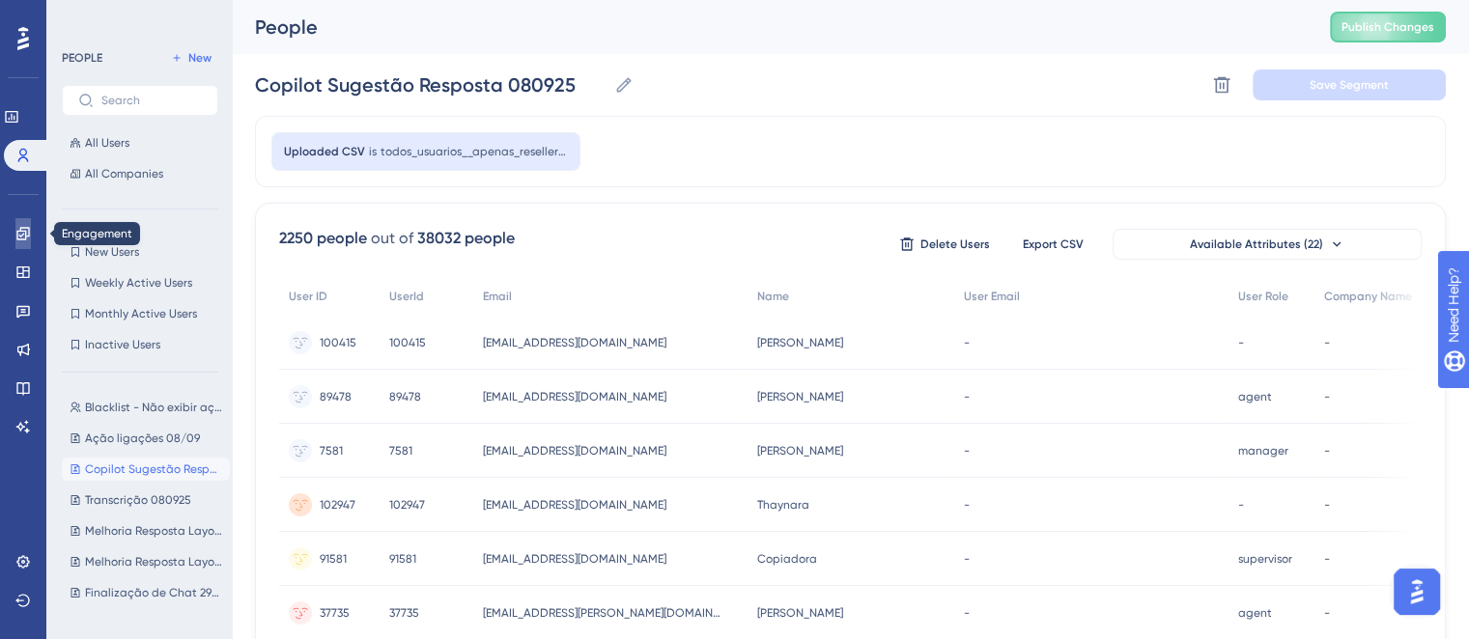
click at [19, 237] on icon at bounding box center [22, 233] width 15 height 15
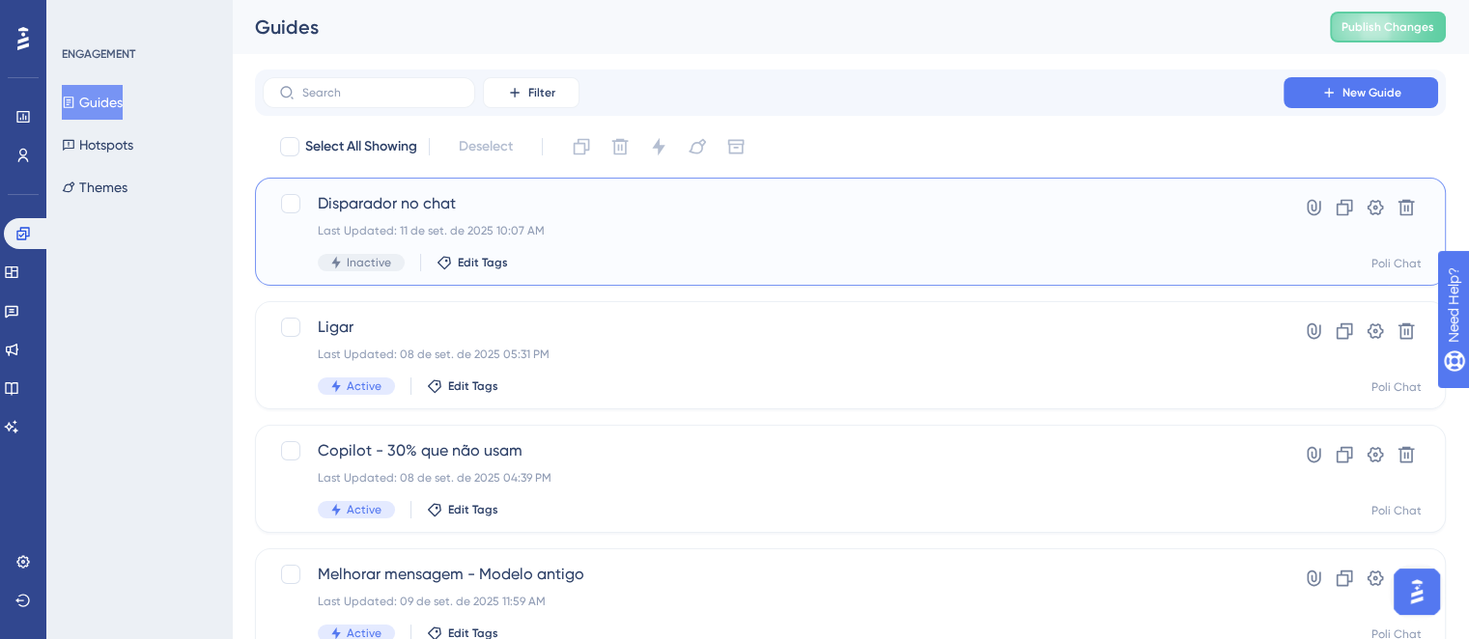
click at [607, 233] on div "Last Updated: 11 de set. de 2025 10:07 AM" at bounding box center [773, 230] width 911 height 15
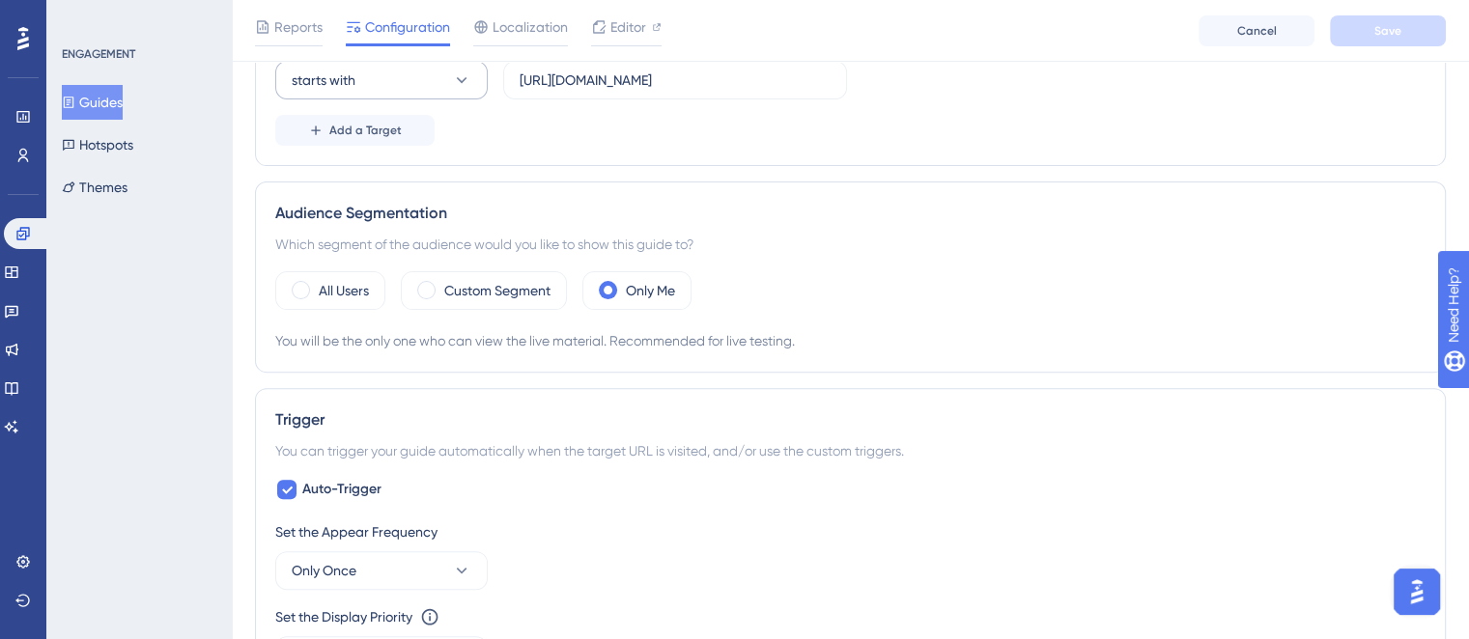
scroll to position [580, 0]
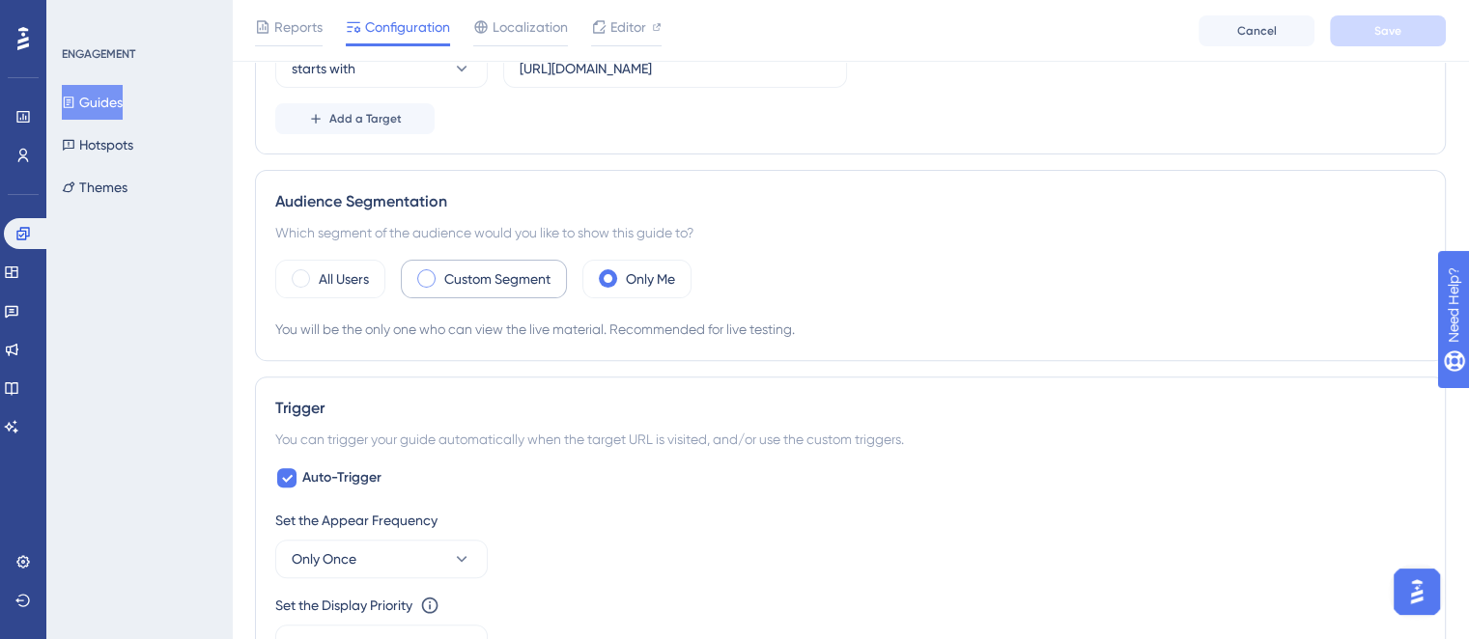
click at [470, 272] on label "Custom Segment" at bounding box center [497, 279] width 106 height 23
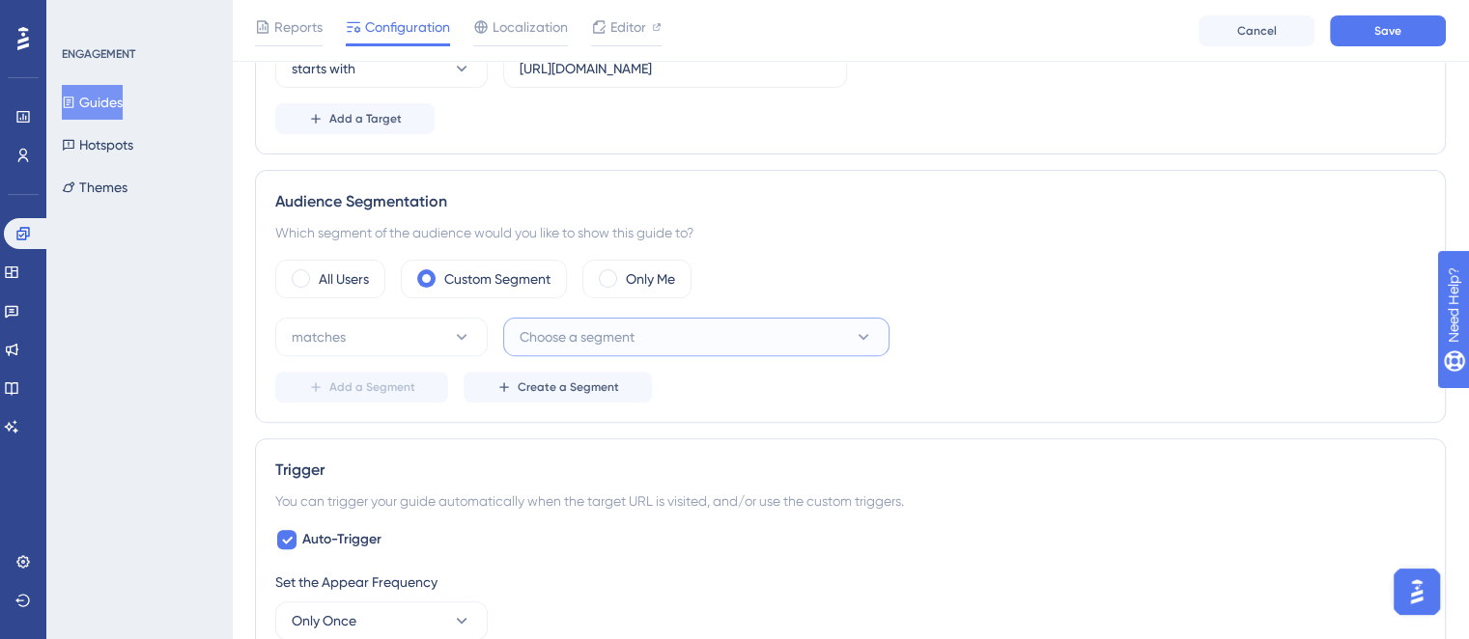
click at [644, 339] on button "Choose a segment" at bounding box center [696, 337] width 386 height 39
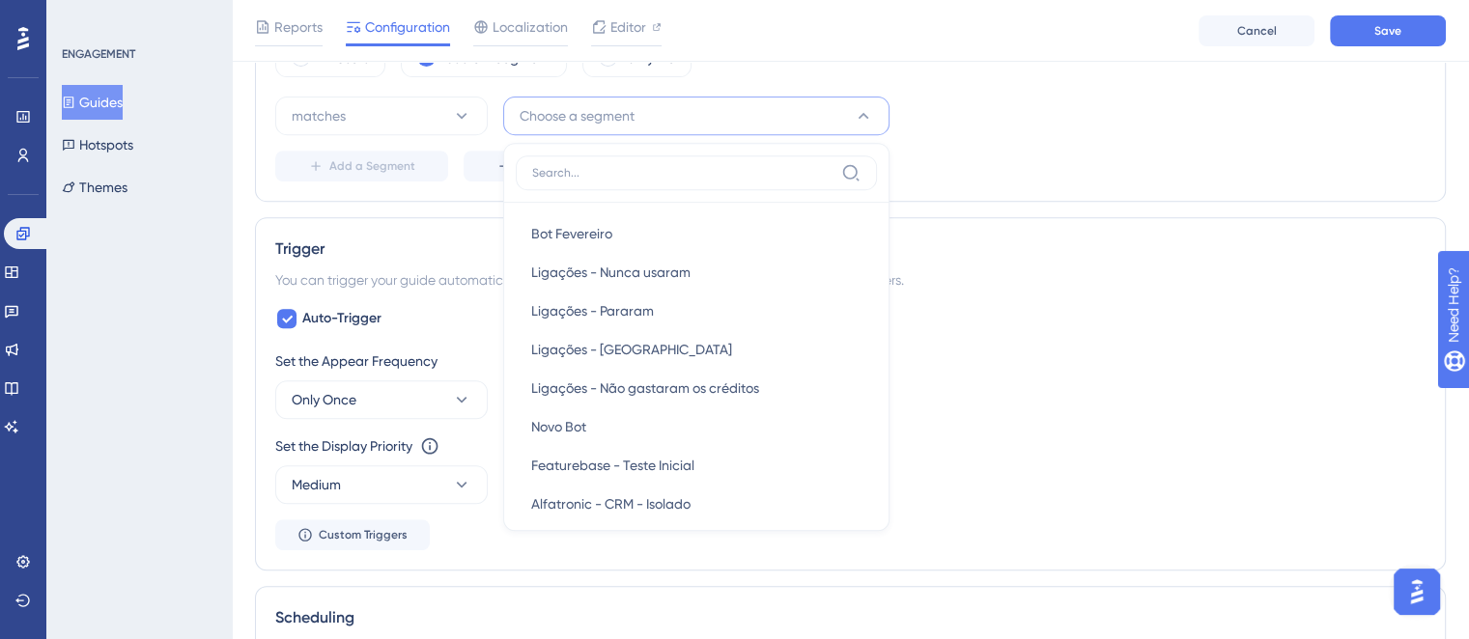
scroll to position [6777, 0]
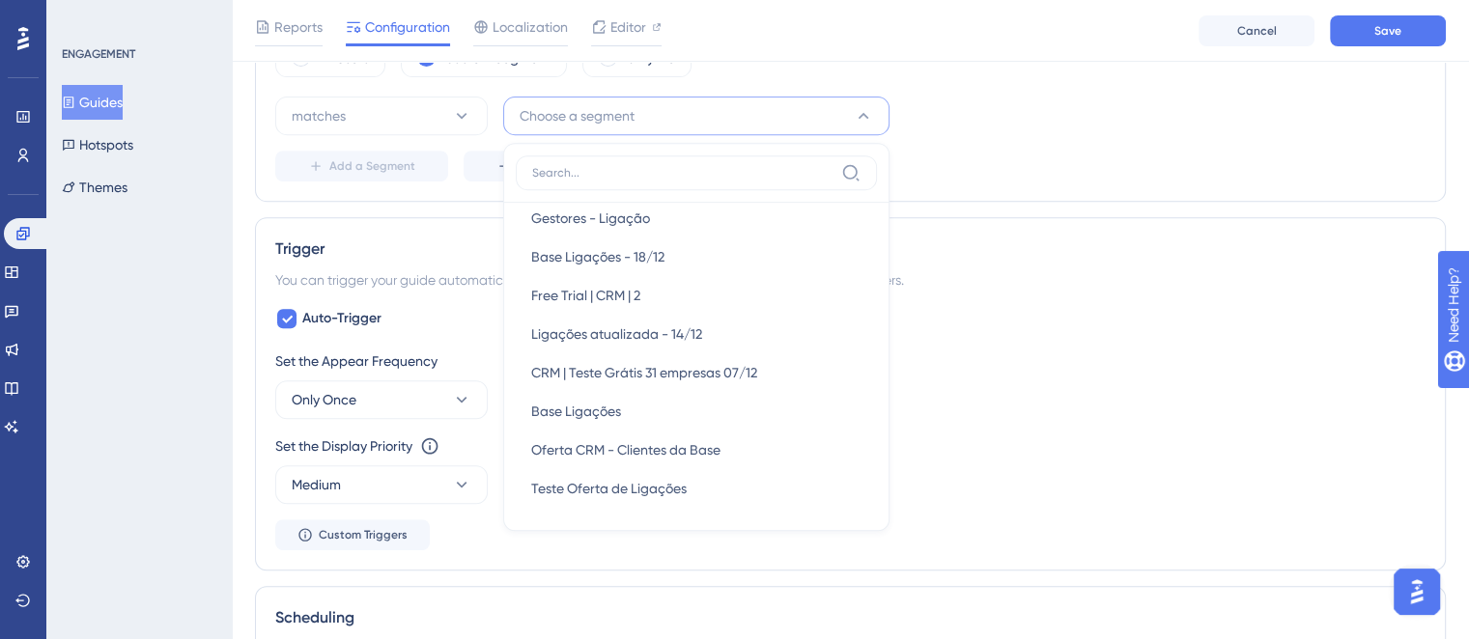
click at [983, 202] on div "Status: Inactive Guide Information Guide ID: 151709 Copy Guide Name Disparador …" at bounding box center [850, 311] width 1191 height 1976
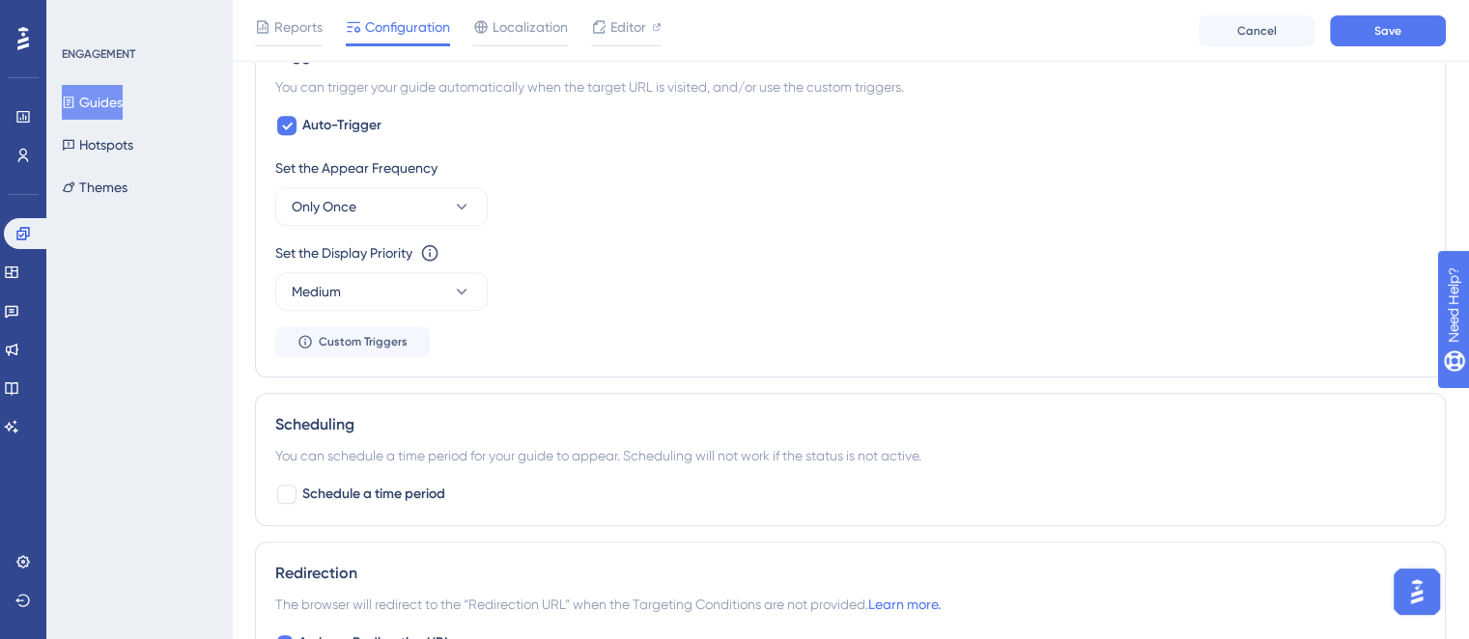
scroll to position [801, 0]
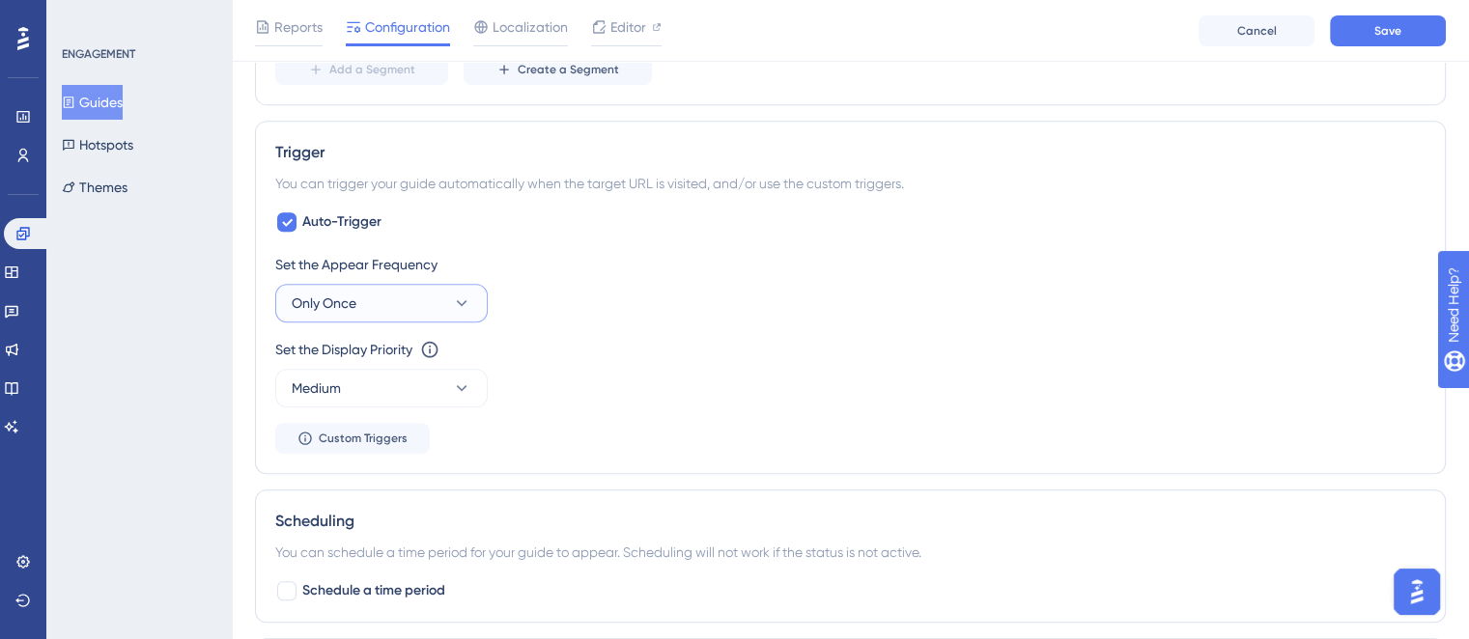
click at [423, 305] on button "Only Once" at bounding box center [381, 303] width 213 height 39
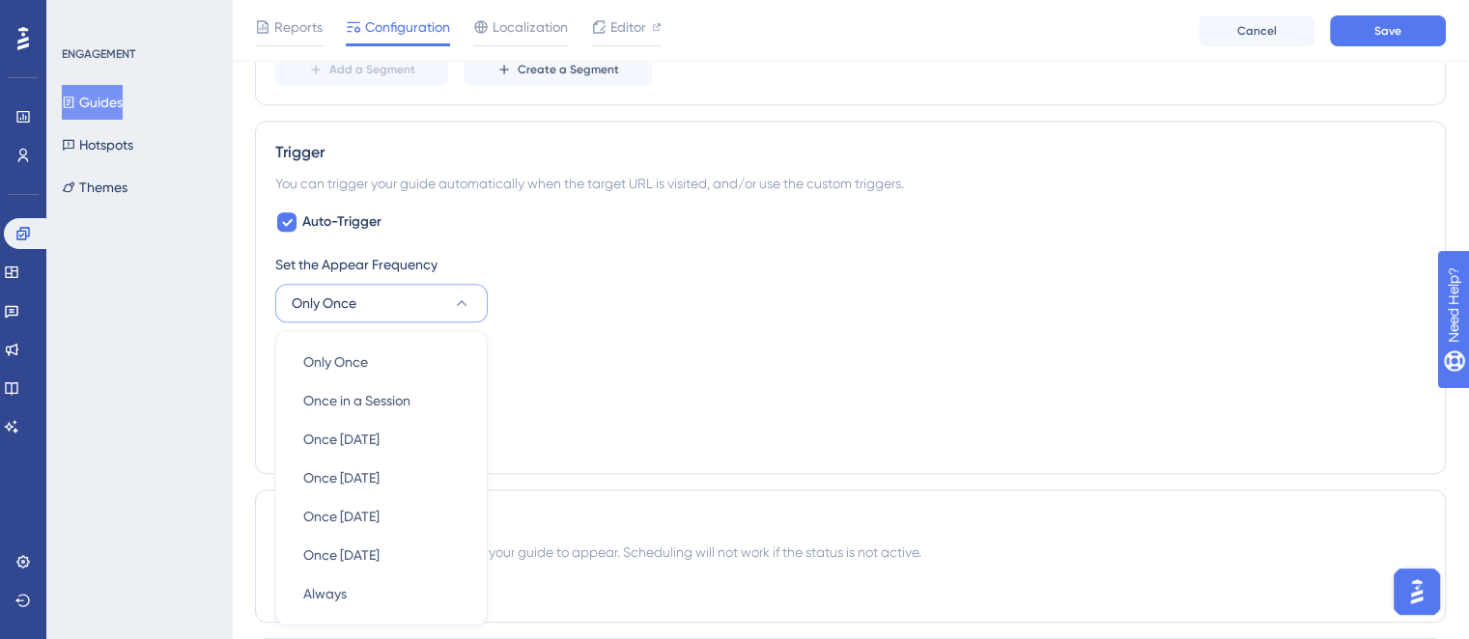
scroll to position [1052, 0]
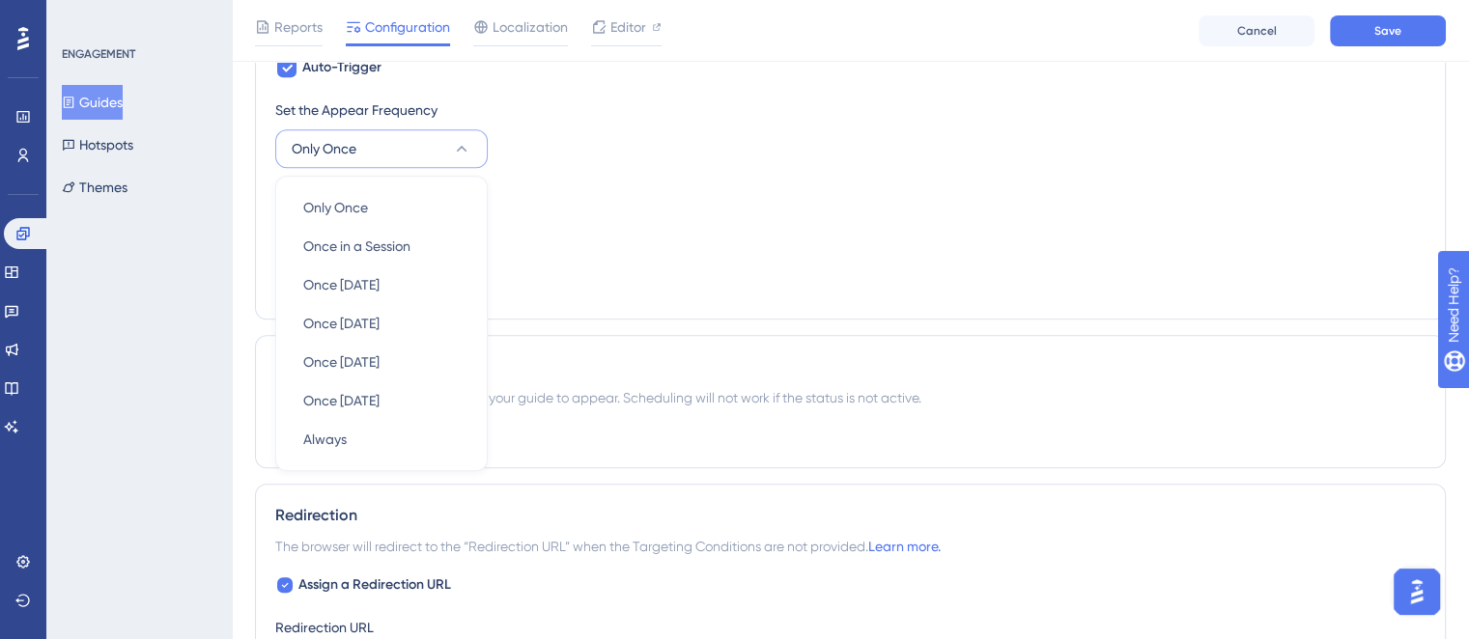
click at [689, 279] on div "Set the Appear Frequency Only Once Only Once Only Once Once in a Session Once i…" at bounding box center [850, 199] width 1150 height 201
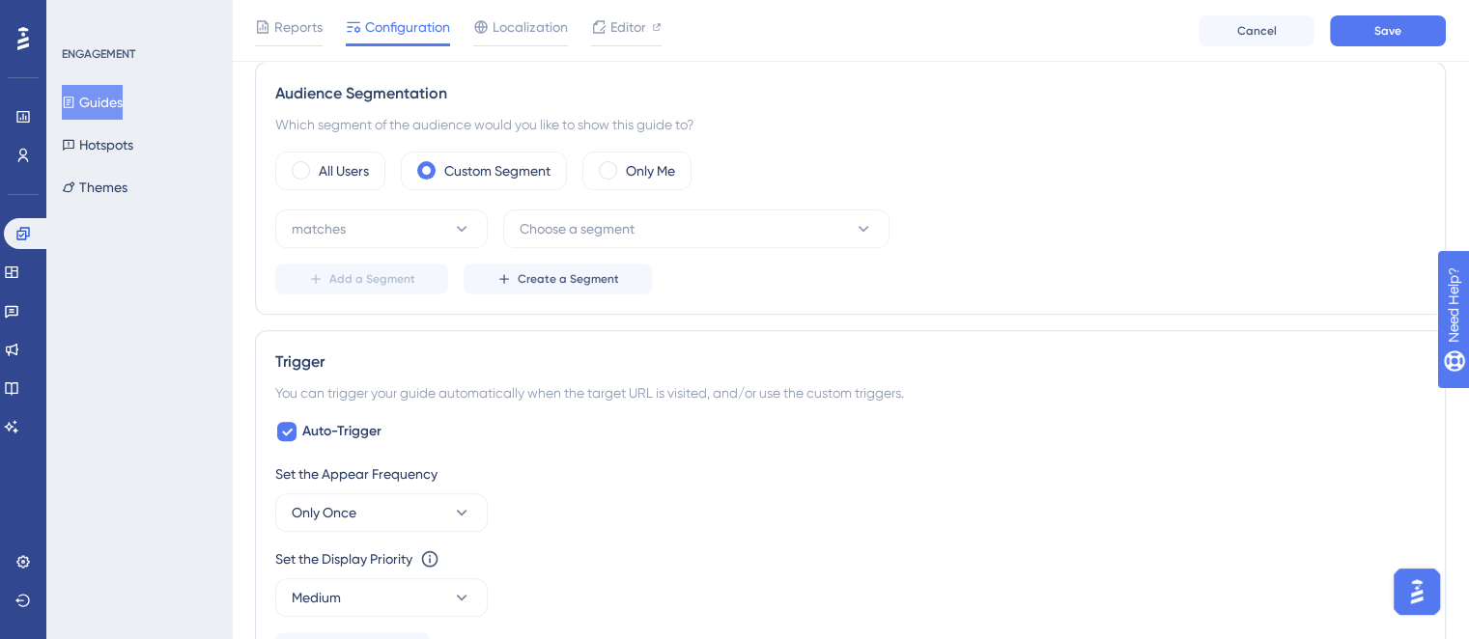
scroll to position [580, 0]
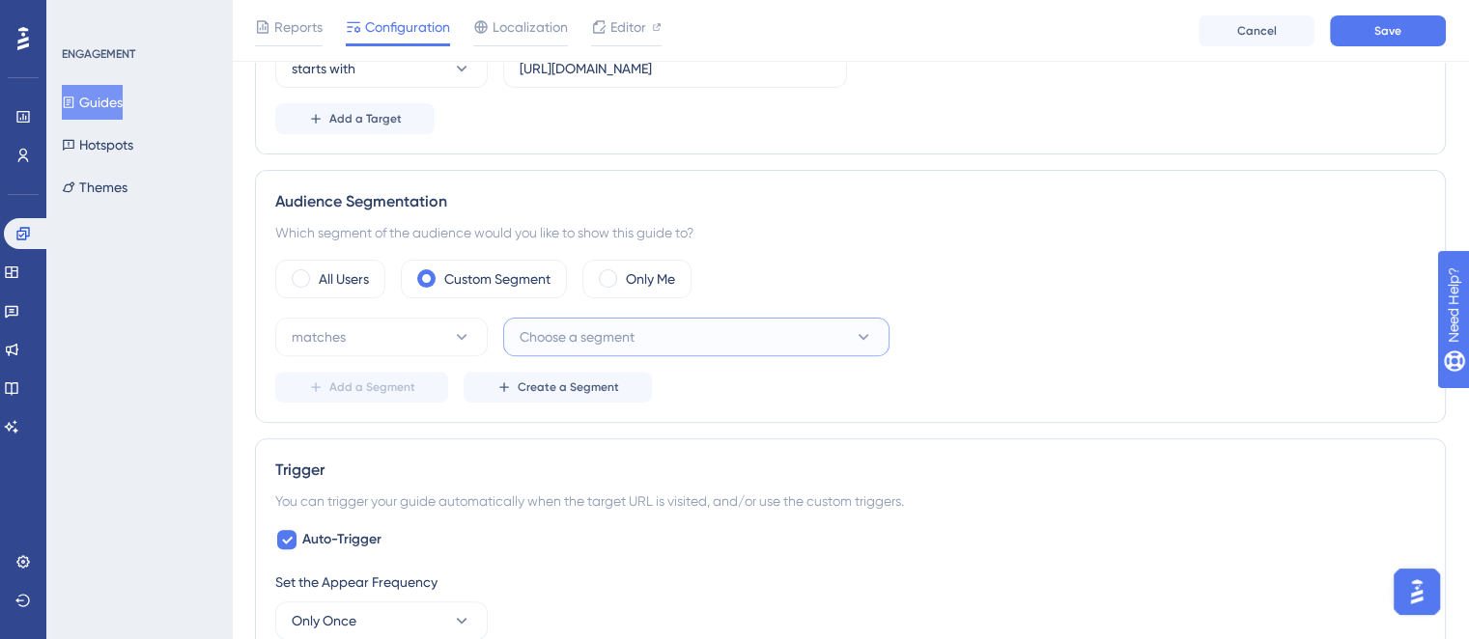
click at [623, 348] on button "Choose a segment" at bounding box center [696, 337] width 386 height 39
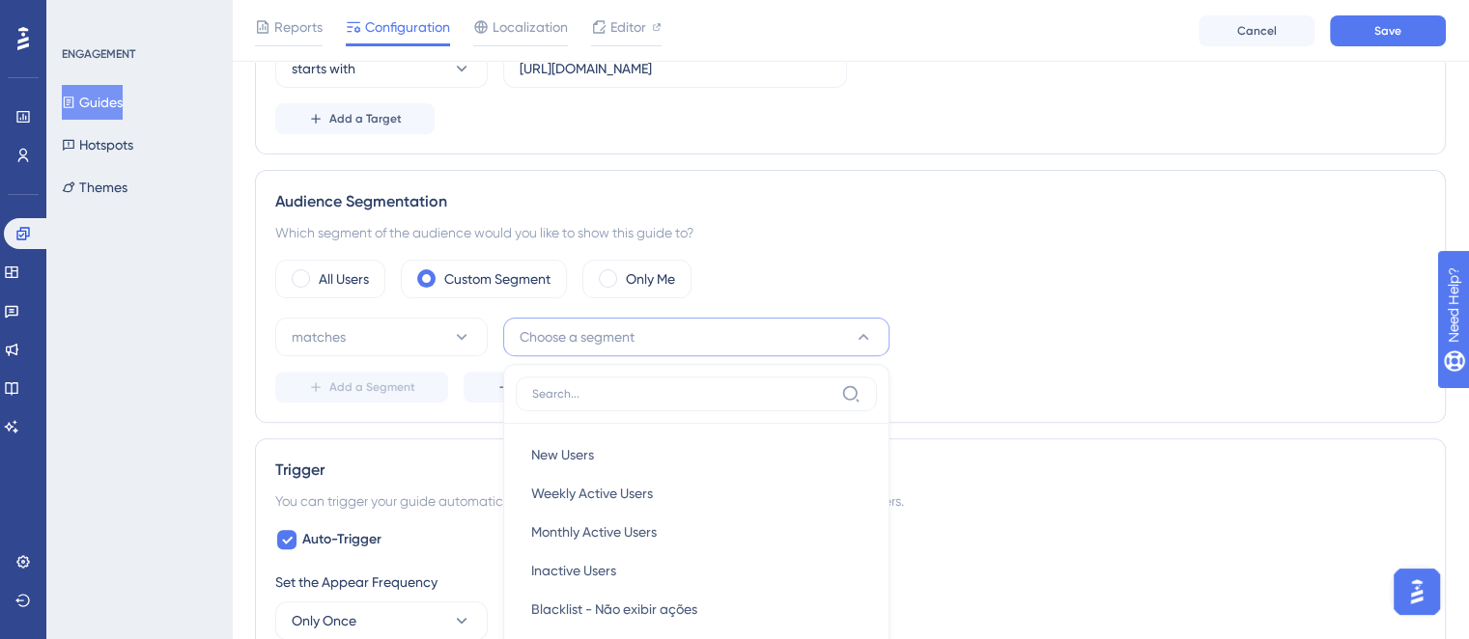
scroll to position [777, 0]
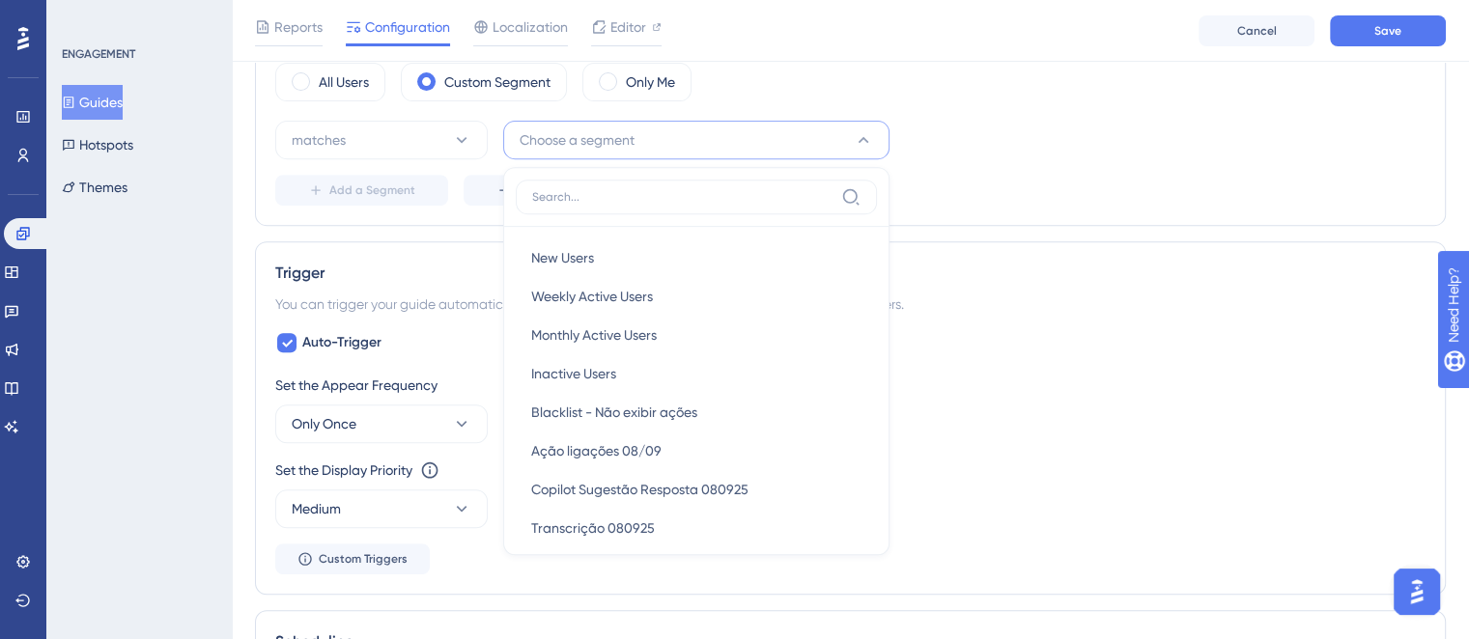
click at [943, 244] on div "Trigger You can trigger your guide automatically when the target URL is visited…" at bounding box center [850, 418] width 1191 height 354
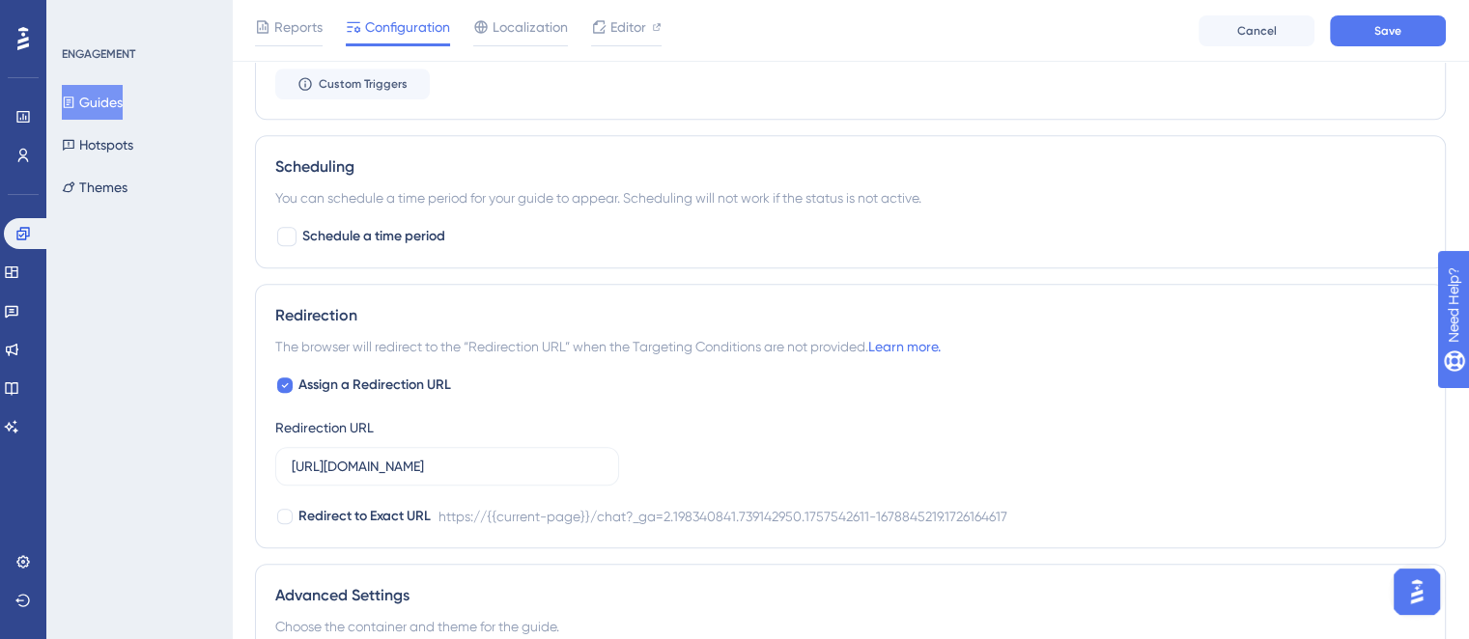
scroll to position [1260, 0]
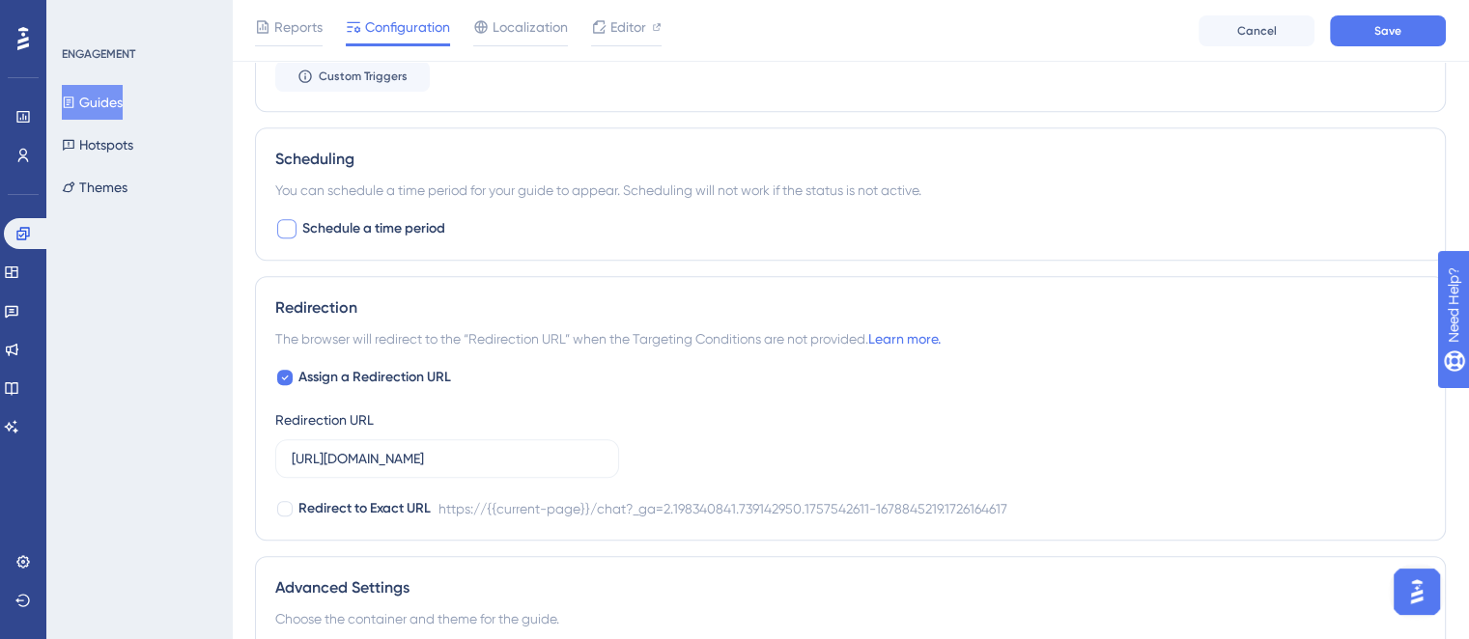
click at [363, 225] on span "Schedule a time period" at bounding box center [373, 228] width 143 height 23
checkbox input "true"
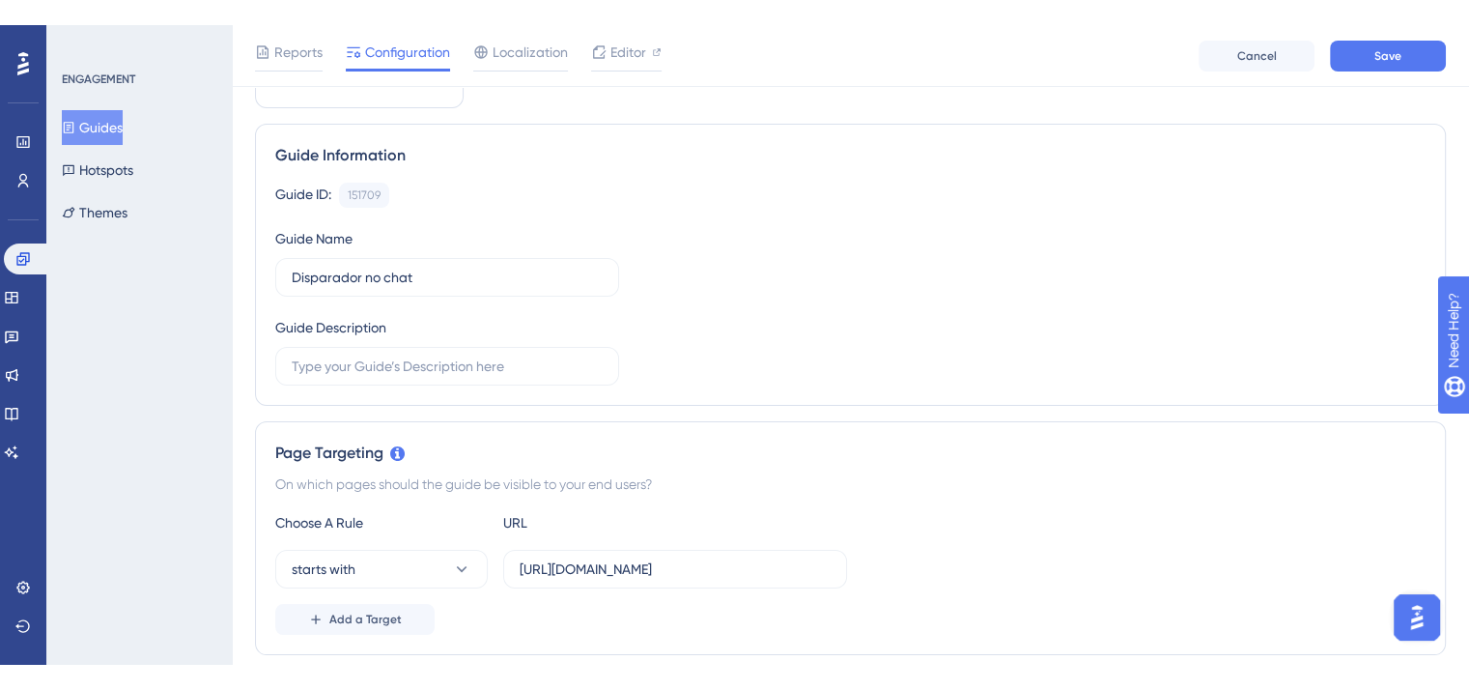
scroll to position [0, 0]
